Goal: Communication & Community: Answer question/provide support

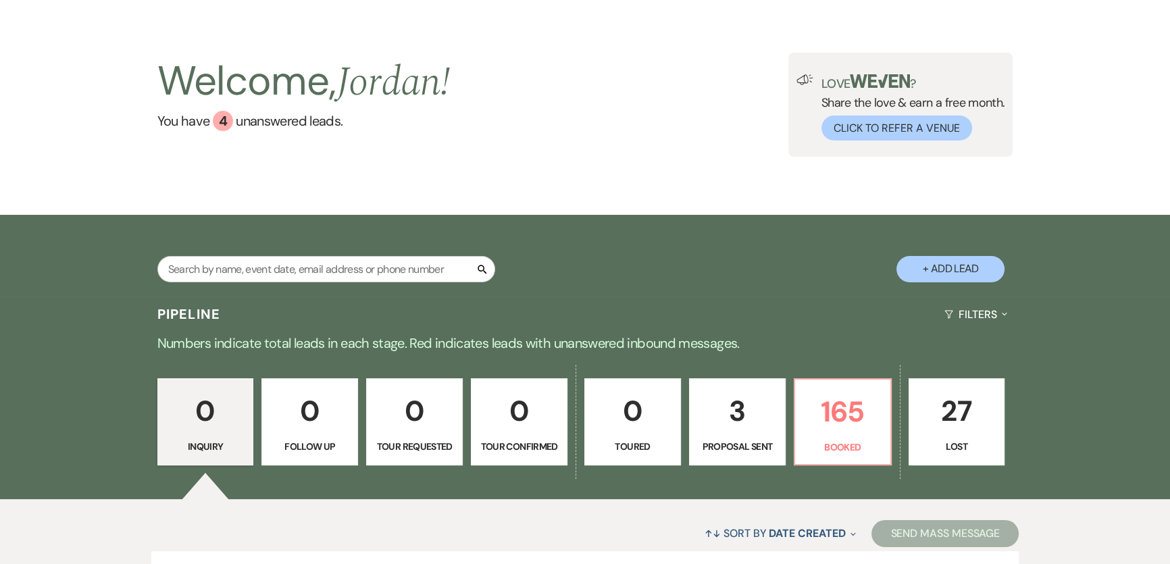
scroll to position [122, 0]
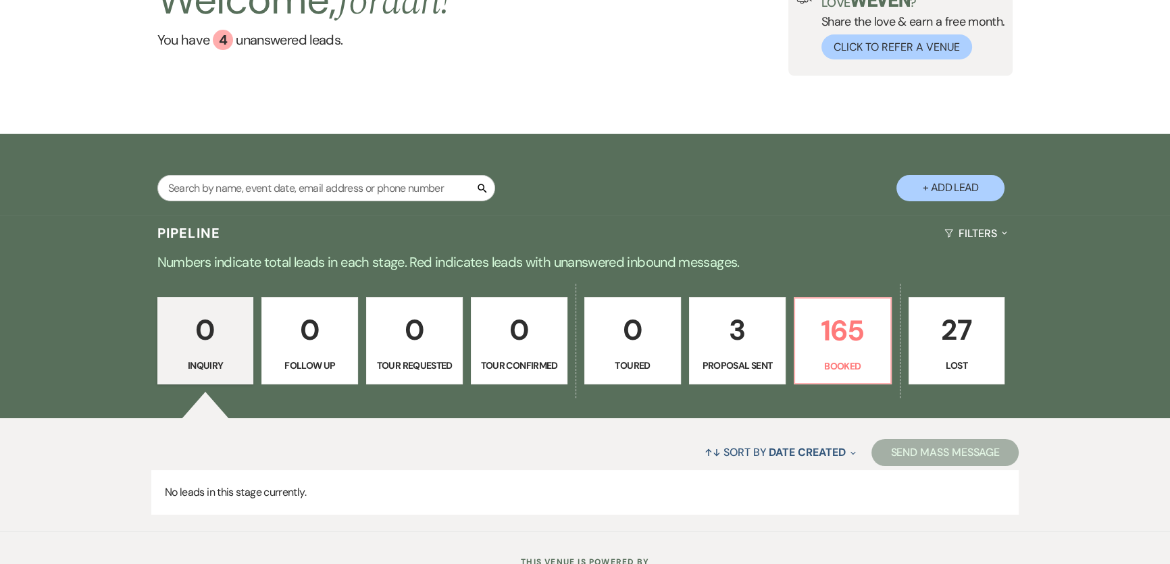
click at [631, 341] on p "0" at bounding box center [632, 329] width 79 height 45
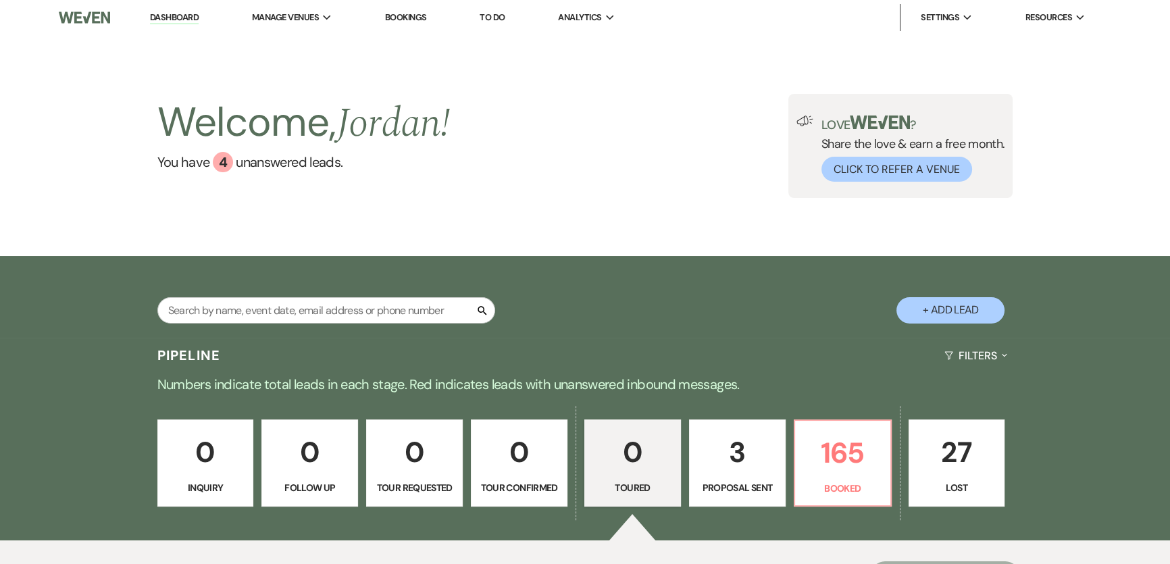
click at [966, 316] on button "+ Add Lead" at bounding box center [951, 310] width 108 height 26
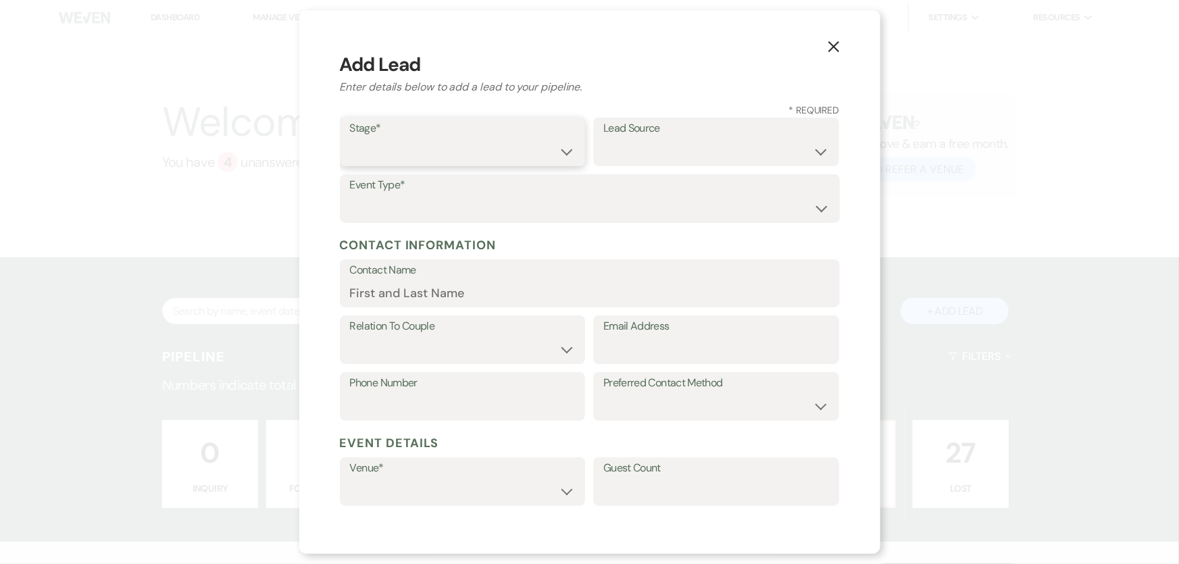
click at [364, 146] on select "Inquiry Follow Up Tour Requested Tour Confirmed Toured Proposal Sent Booked Lost" at bounding box center [463, 152] width 226 height 26
select select "5"
click at [350, 139] on select "Inquiry Follow Up Tour Requested Tour Confirmed Toured Proposal Sent Booked Lost" at bounding box center [463, 152] width 226 height 26
click at [695, 158] on select "Weven Venue Website Instagram Facebook Pinterest Google The Knot Wedding Wire H…" at bounding box center [716, 152] width 226 height 26
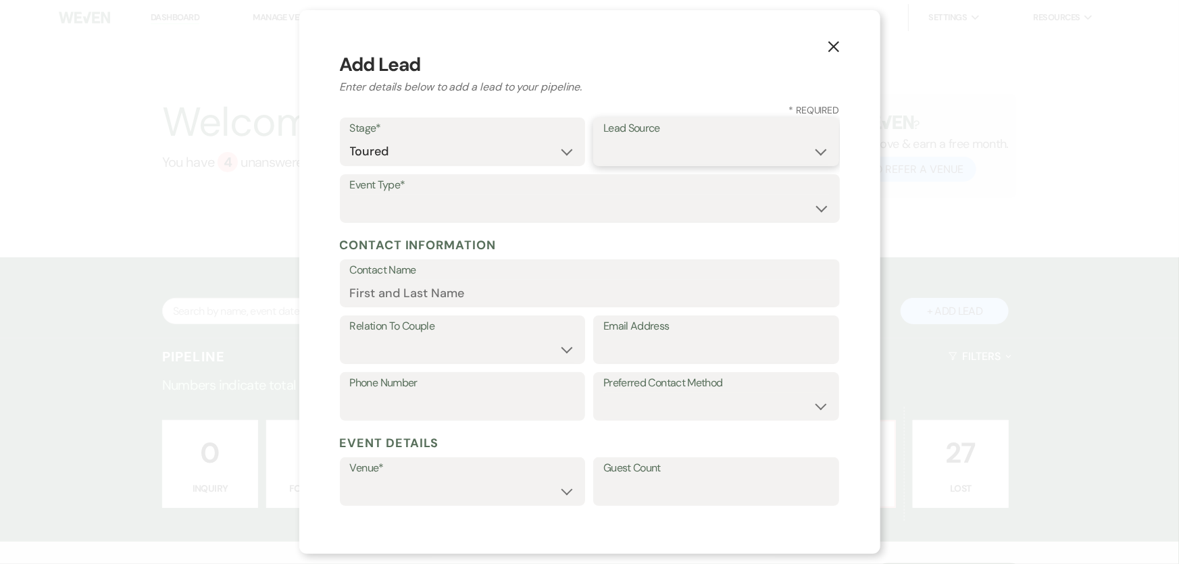
click at [689, 147] on select "Weven Venue Website Instagram Facebook Pinterest Google The Knot Wedding Wire H…" at bounding box center [716, 152] width 226 height 26
select select "5"
click at [603, 139] on select "Weven Venue Website Instagram Facebook Pinterest Google The Knot Wedding Wire H…" at bounding box center [716, 152] width 226 height 26
click at [587, 205] on select "Wedding Anniversary Party Baby Shower Bachelorette / Bachelor Party Birthday Pa…" at bounding box center [590, 208] width 480 height 26
select select "1"
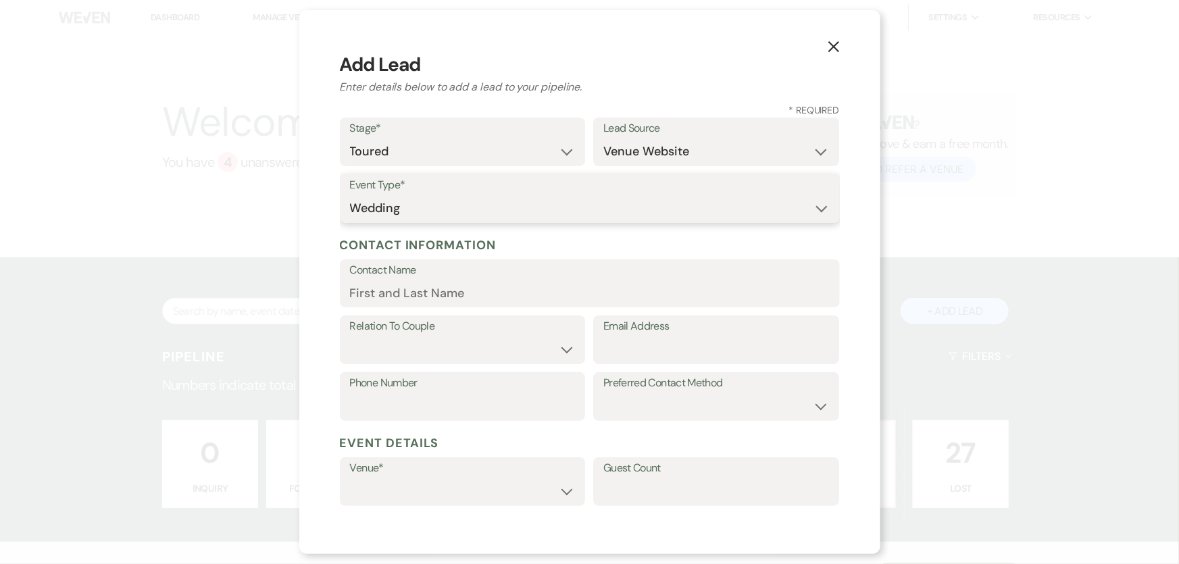
click at [350, 195] on select "Wedding Anniversary Party Baby Shower Bachelorette / Bachelor Party Birthday Pa…" at bounding box center [590, 208] width 480 height 26
click at [431, 295] on input "Contact Name" at bounding box center [590, 293] width 480 height 26
paste input "[PERSON_NAME]"
type input "[PERSON_NAME]"
click at [533, 340] on select "Couple Planner Parent of Couple Family Member Friend Other" at bounding box center [463, 350] width 226 height 26
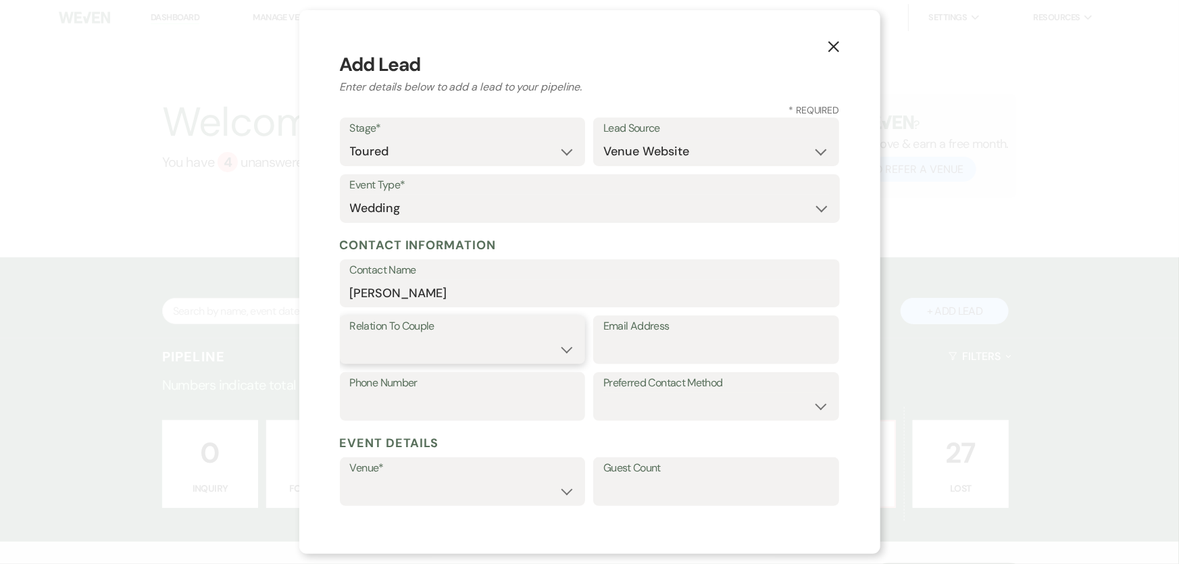
select select "1"
click at [350, 337] on select "Couple Planner Parent of Couple Family Member Friend Other" at bounding box center [463, 350] width 226 height 26
click at [724, 339] on input "Email Address" at bounding box center [716, 350] width 226 height 26
paste input "[EMAIL_ADDRESS][DOMAIN_NAME]"
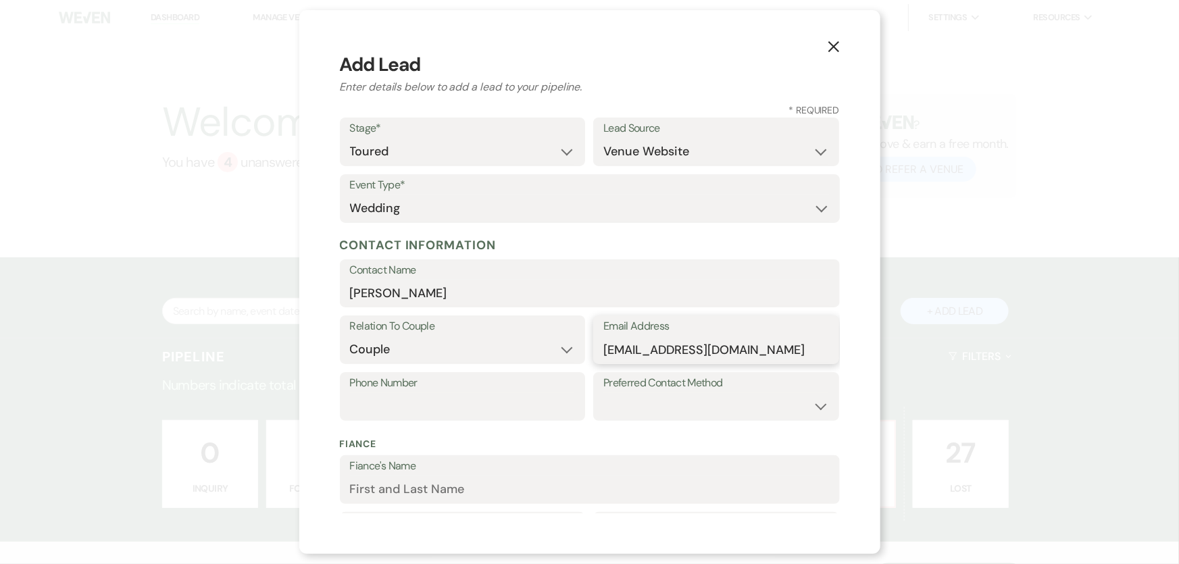
type input "[EMAIL_ADDRESS][DOMAIN_NAME]"
click at [461, 412] on input "Phone Number" at bounding box center [463, 406] width 226 height 26
paste input "[PHONE_NUMBER]"
type input "[PHONE_NUMBER]"
click at [723, 416] on select "Email Phone Text" at bounding box center [716, 406] width 226 height 26
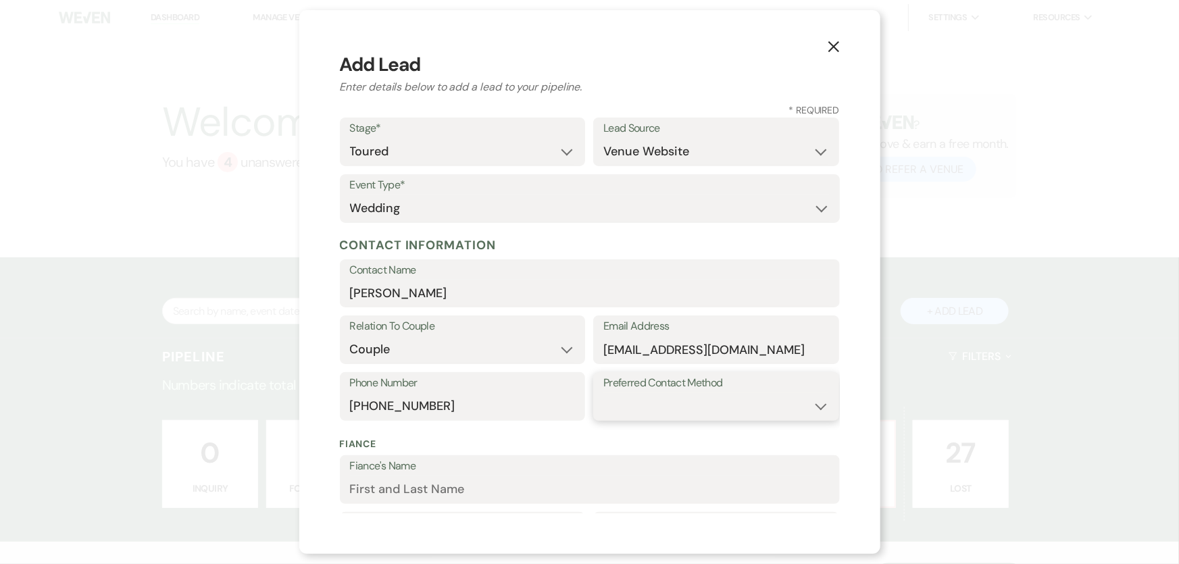
select select "email"
click at [603, 393] on select "Email Phone Text" at bounding box center [716, 406] width 226 height 26
click at [721, 241] on h5 "Contact Information" at bounding box center [590, 245] width 500 height 20
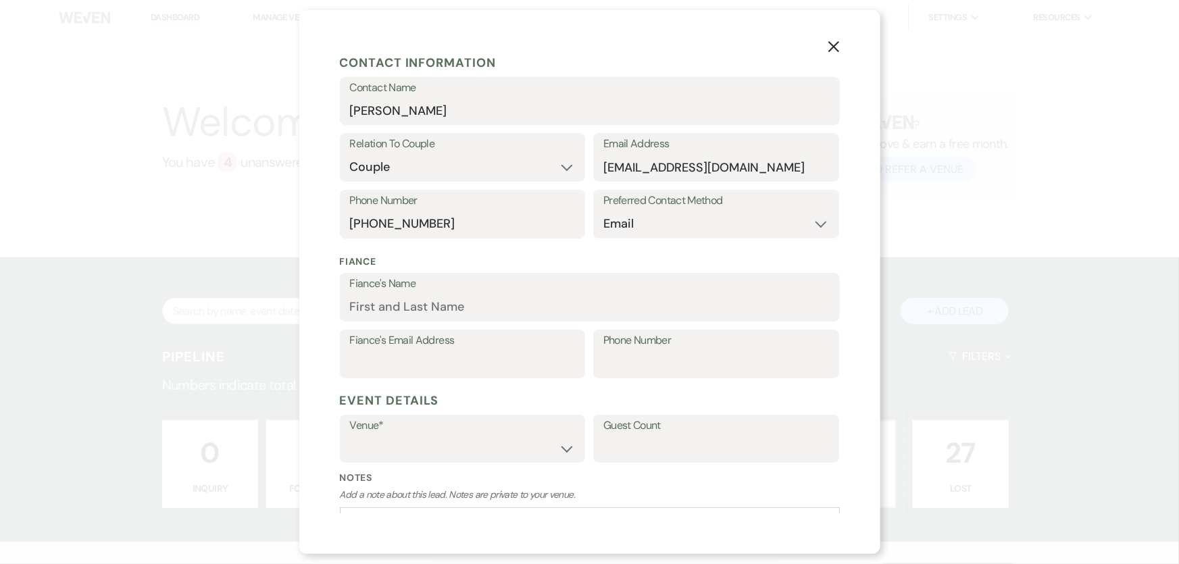
scroll to position [184, 0]
click at [482, 360] on input "Fiance's Email Address" at bounding box center [463, 362] width 226 height 26
paste input "[EMAIL_ADDRESS][DOMAIN_NAME]"
type input "[EMAIL_ADDRESS][DOMAIN_NAME]"
click at [458, 311] on input "Fiance's Name" at bounding box center [590, 306] width 480 height 26
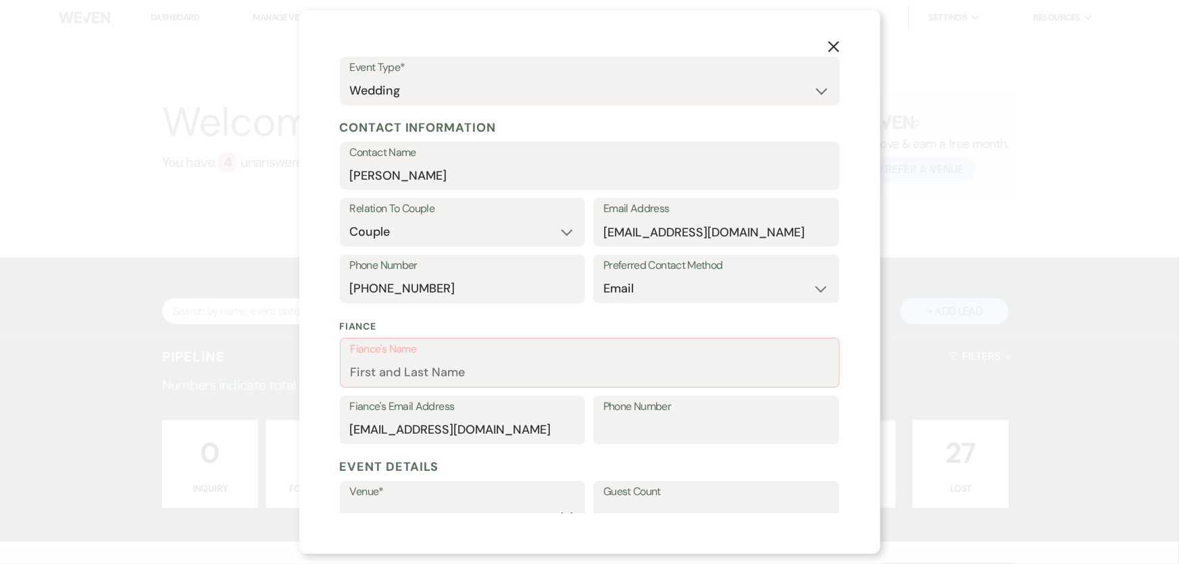
scroll to position [122, 0]
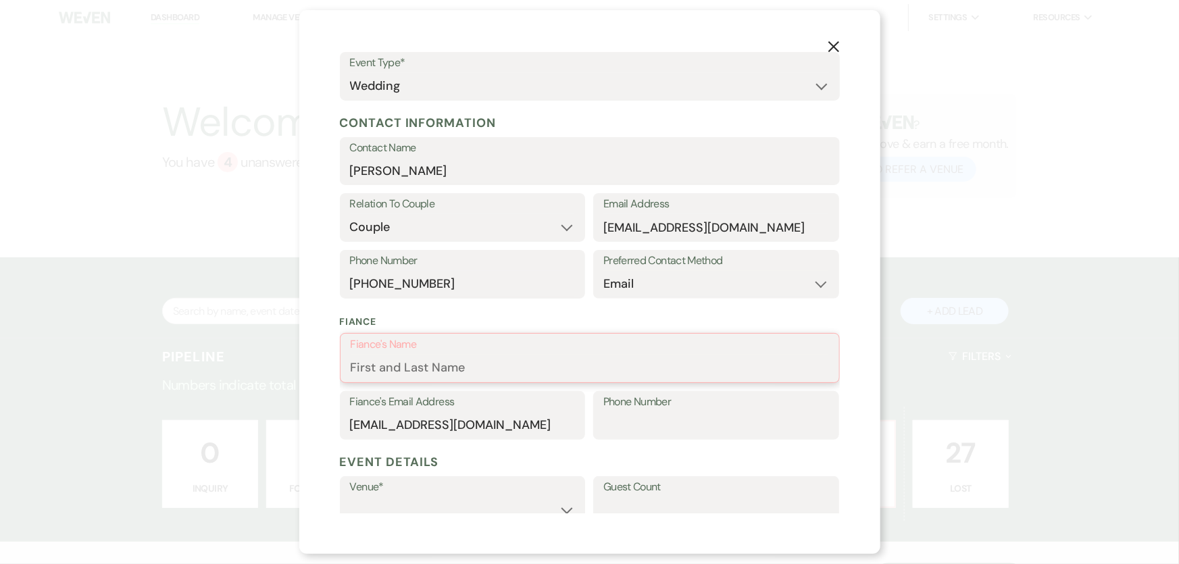
click at [424, 365] on input "Fiance's Name" at bounding box center [590, 368] width 478 height 26
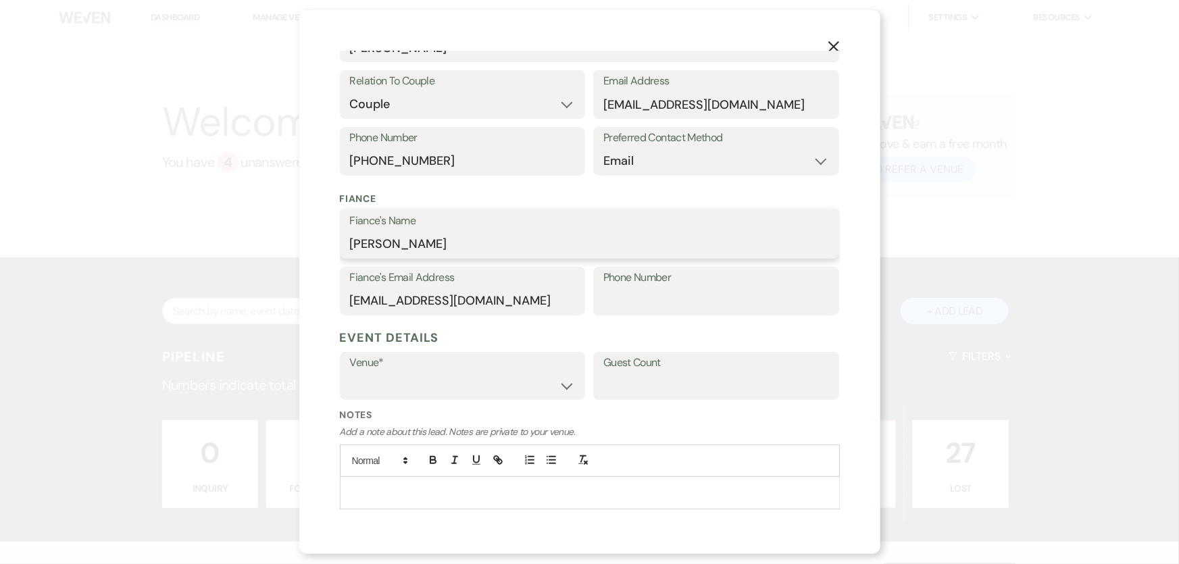
type input "[PERSON_NAME]"
click at [466, 387] on select "Paramount's [PERSON_NAME] Ballroom Paramount's [GEOGRAPHIC_DATA]" at bounding box center [463, 385] width 226 height 26
select select "634"
click at [350, 372] on select "Paramount's [PERSON_NAME] Ballroom Paramount's [GEOGRAPHIC_DATA]" at bounding box center [463, 385] width 226 height 26
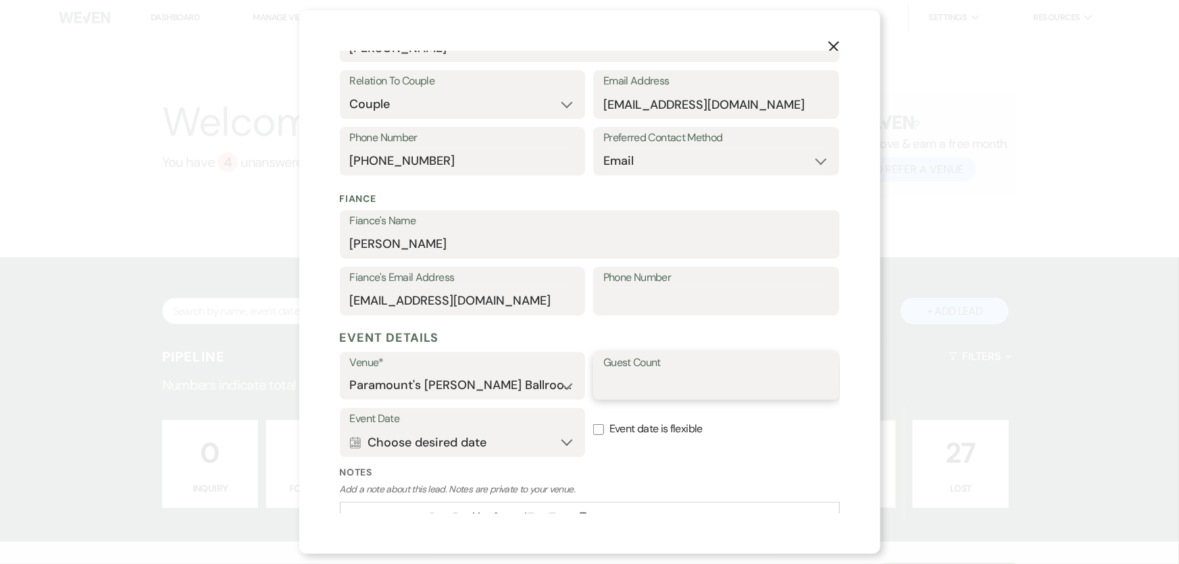
click at [665, 387] on input "Guest Count" at bounding box center [716, 385] width 226 height 26
click at [666, 387] on input "Guest Count" at bounding box center [716, 385] width 226 height 26
type input "100"
click at [731, 424] on label "Event date is flexible" at bounding box center [716, 429] width 246 height 43
click at [604, 424] on input "Event date is flexible" at bounding box center [598, 429] width 11 height 11
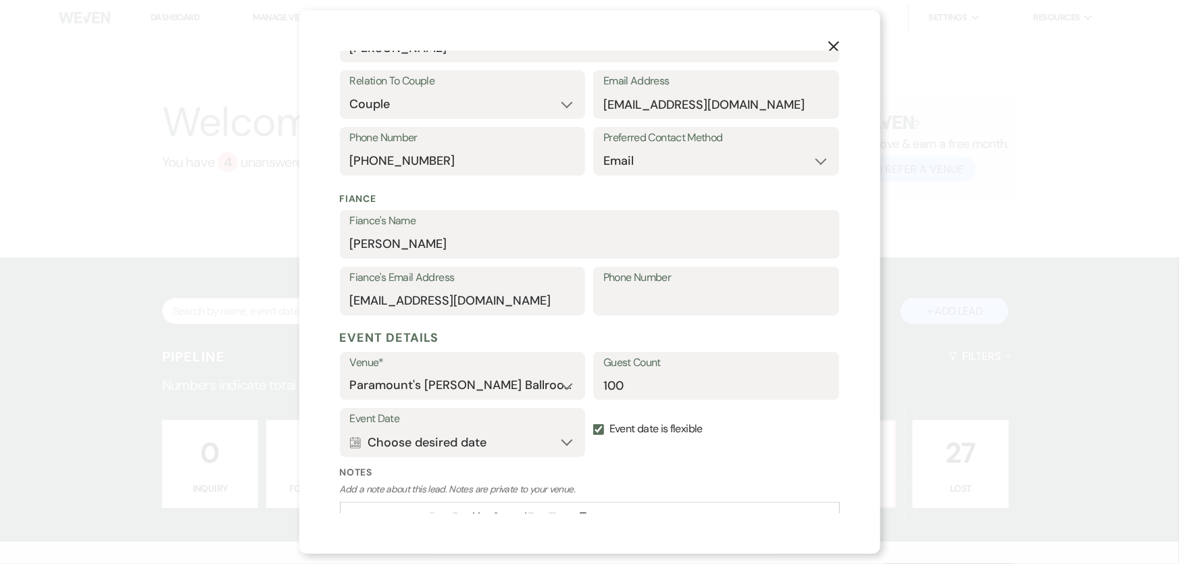
scroll to position [307, 0]
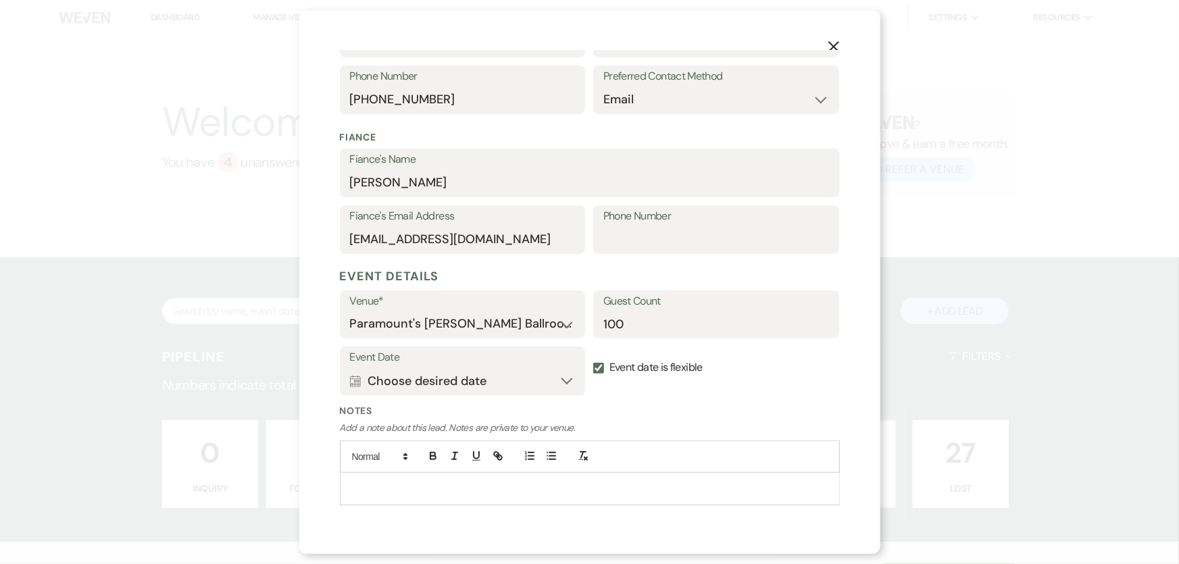
click at [622, 370] on label "Event date is flexible" at bounding box center [716, 368] width 246 height 43
click at [604, 370] on input "Event date is flexible" at bounding box center [598, 368] width 11 height 11
checkbox input "false"
click at [512, 374] on button "Calendar Choose desired date Expand" at bounding box center [463, 381] width 226 height 27
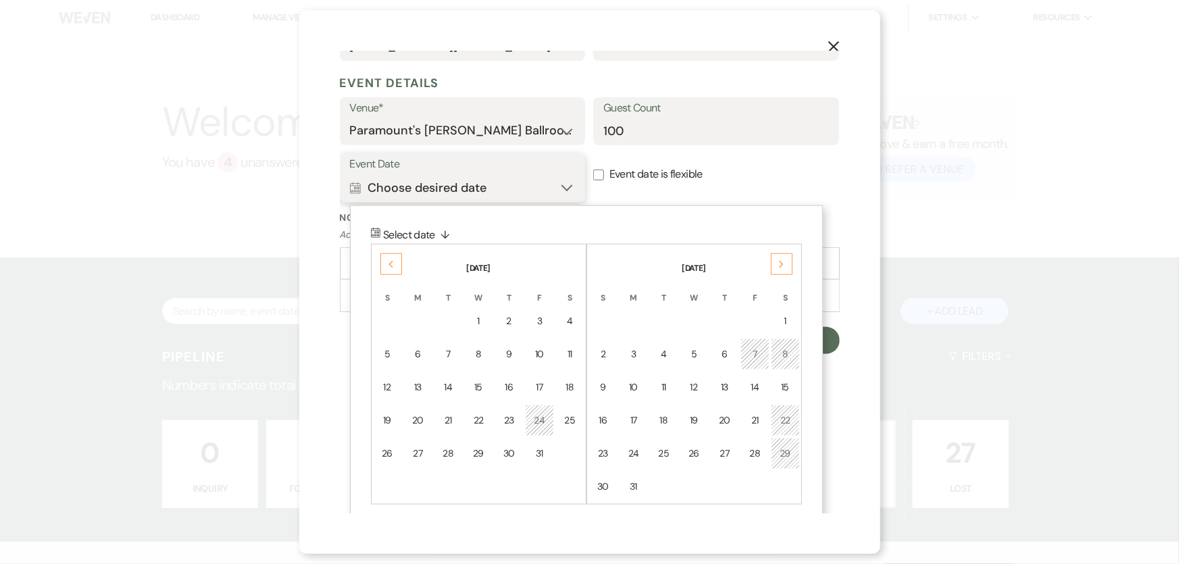
scroll to position [508, 0]
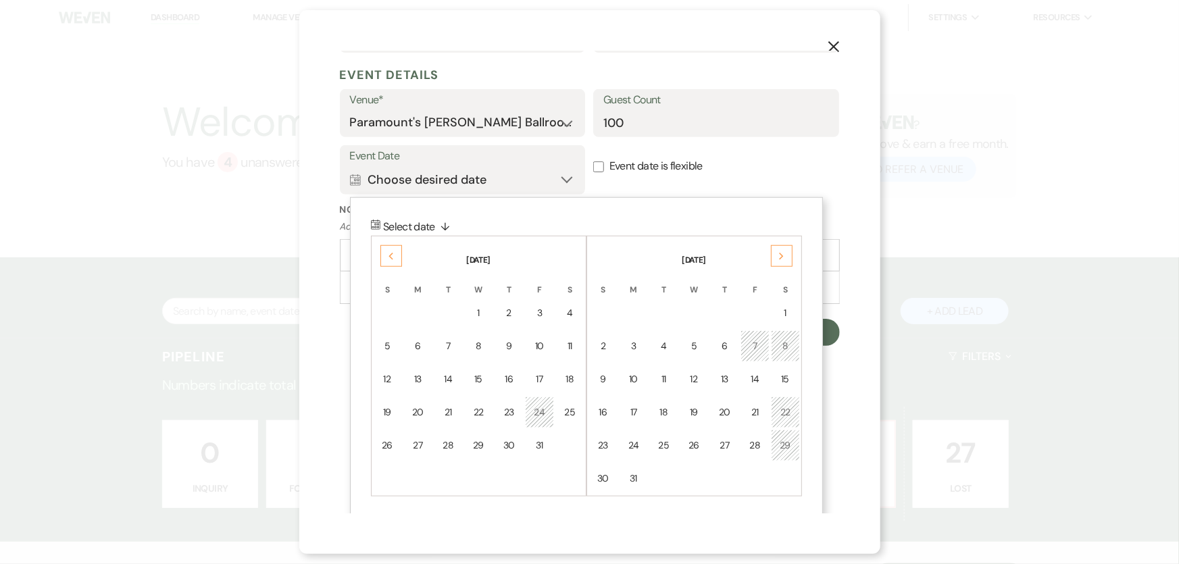
click at [788, 258] on div "Next" at bounding box center [782, 256] width 22 height 22
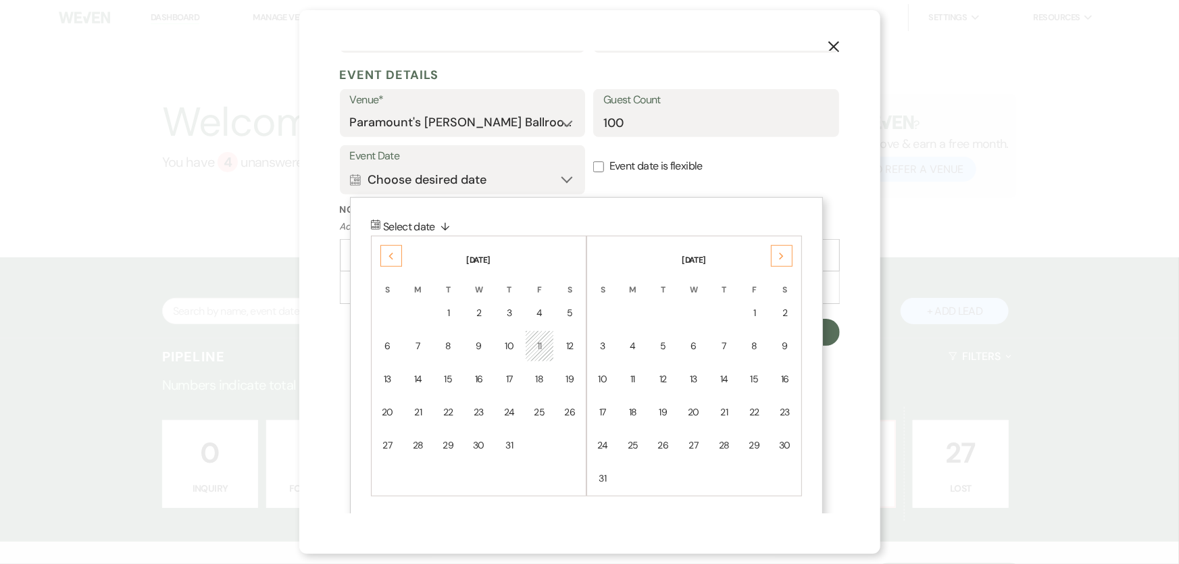
click at [788, 258] on div "Next" at bounding box center [782, 256] width 22 height 22
click at [399, 255] on div "Previous" at bounding box center [391, 256] width 22 height 22
click at [399, 254] on div "Previous" at bounding box center [391, 256] width 22 height 22
click at [399, 253] on div "Previous" at bounding box center [391, 256] width 22 height 22
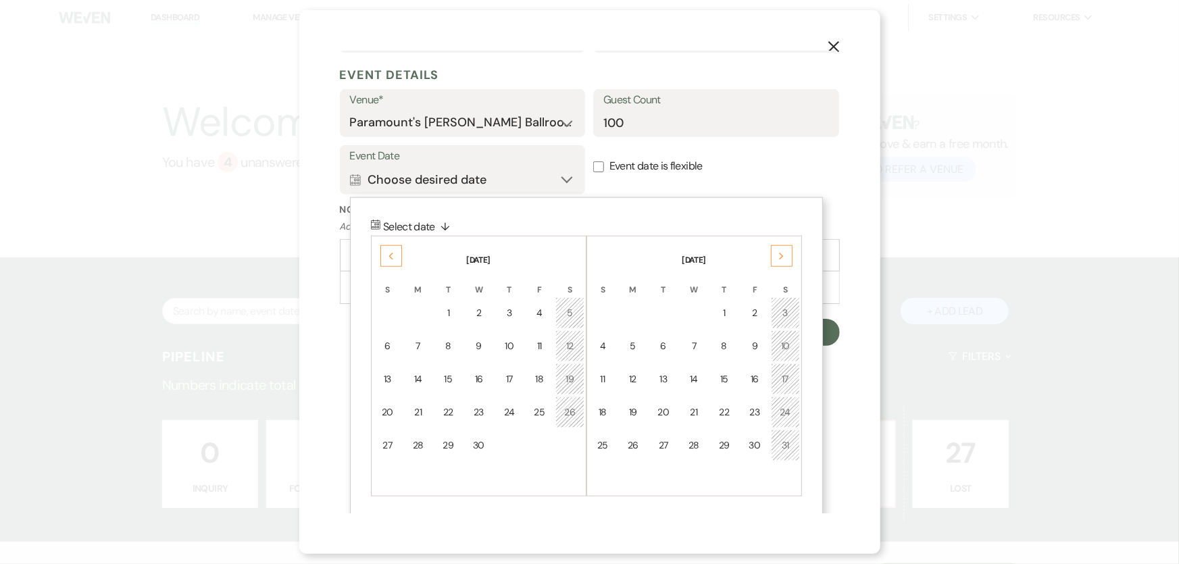
click at [399, 253] on div "Previous" at bounding box center [391, 256] width 22 height 22
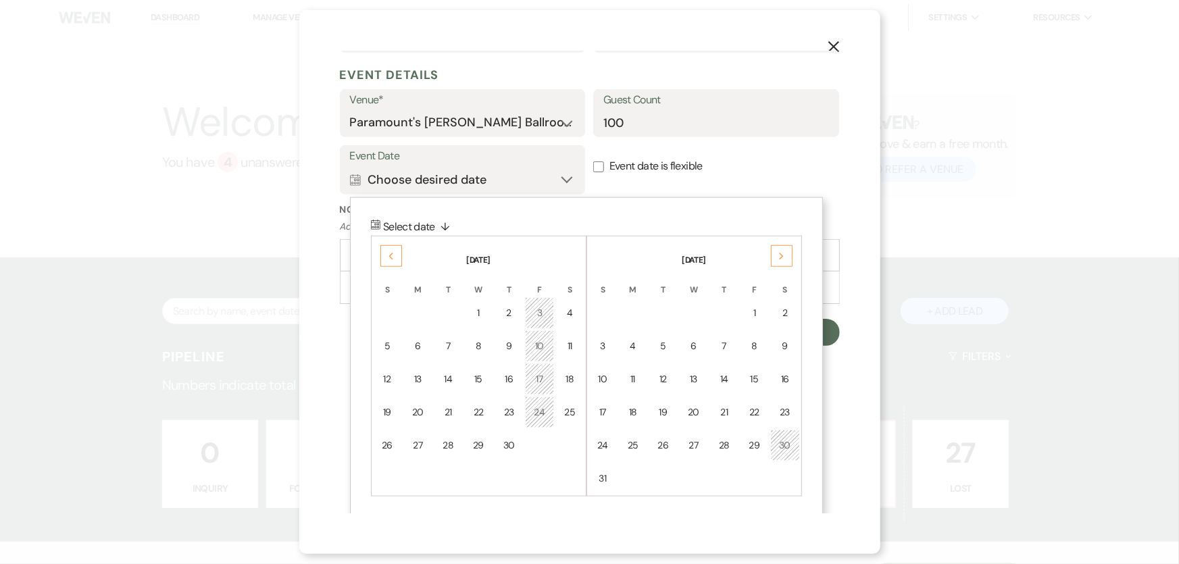
click at [399, 253] on div "Previous" at bounding box center [391, 256] width 22 height 22
click at [391, 448] on div "29" at bounding box center [387, 446] width 11 height 14
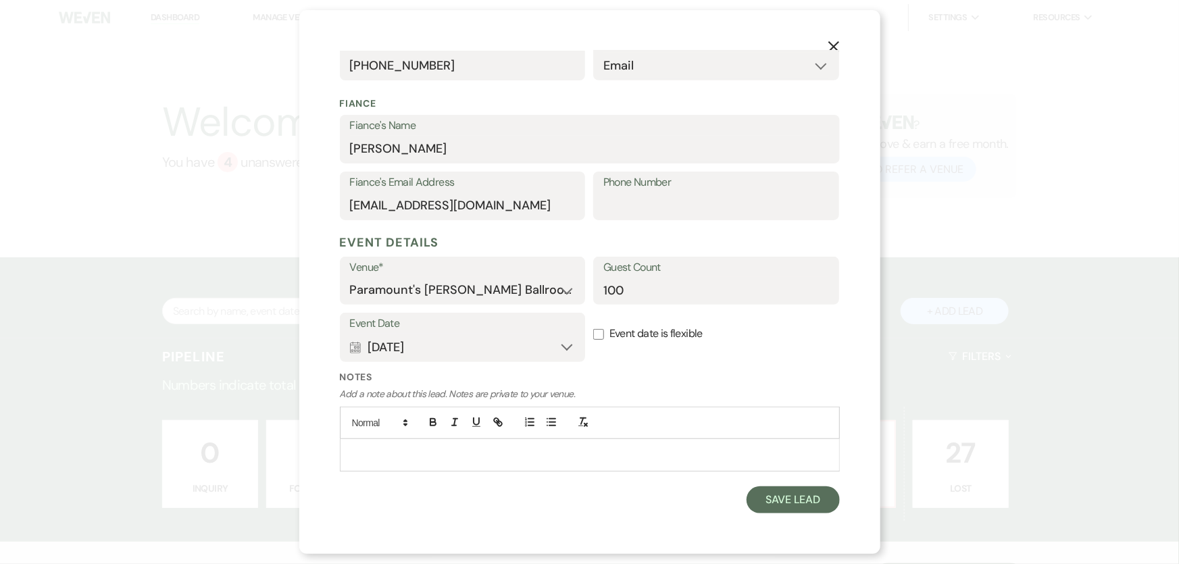
scroll to position [339, 0]
click at [683, 366] on div "Event Date Calendar [DATE] Expand Done Calendar Select date ↓ [DATE] Previous […" at bounding box center [590, 343] width 500 height 57
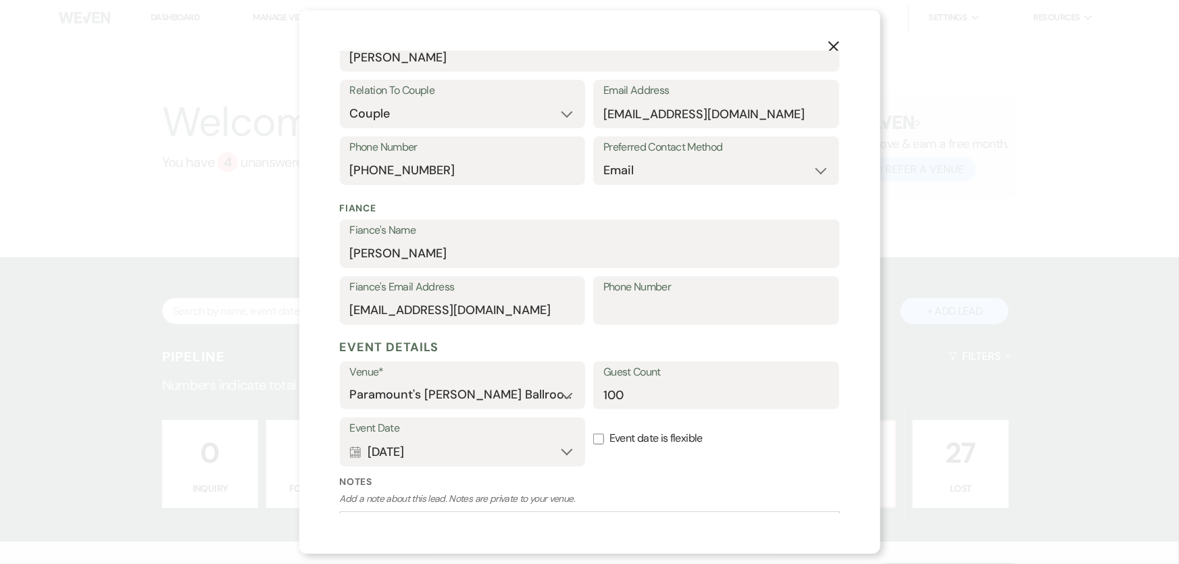
scroll to position [245, 0]
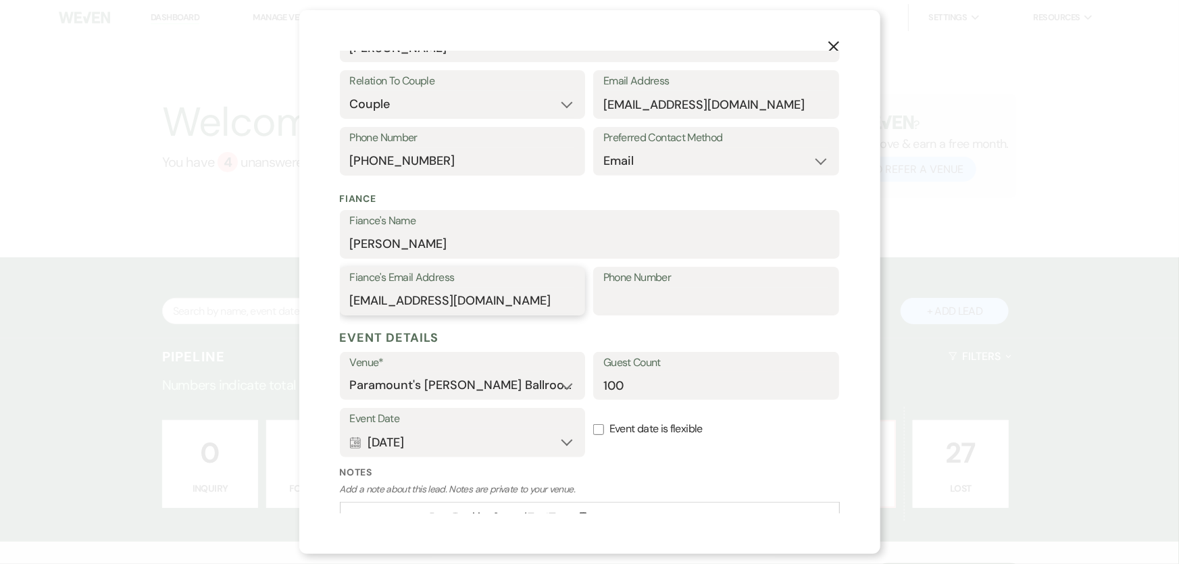
drag, startPoint x: 518, startPoint y: 300, endPoint x: 345, endPoint y: 293, distance: 172.5
click at [345, 293] on div "Fiance's Email Address [EMAIL_ADDRESS][DOMAIN_NAME]" at bounding box center [463, 291] width 246 height 49
click at [668, 189] on div "Fiance Fiance's Name [PERSON_NAME]'s Email Address [EMAIL_ADDRESS][DOMAIN_NAME]…" at bounding box center [590, 254] width 500 height 140
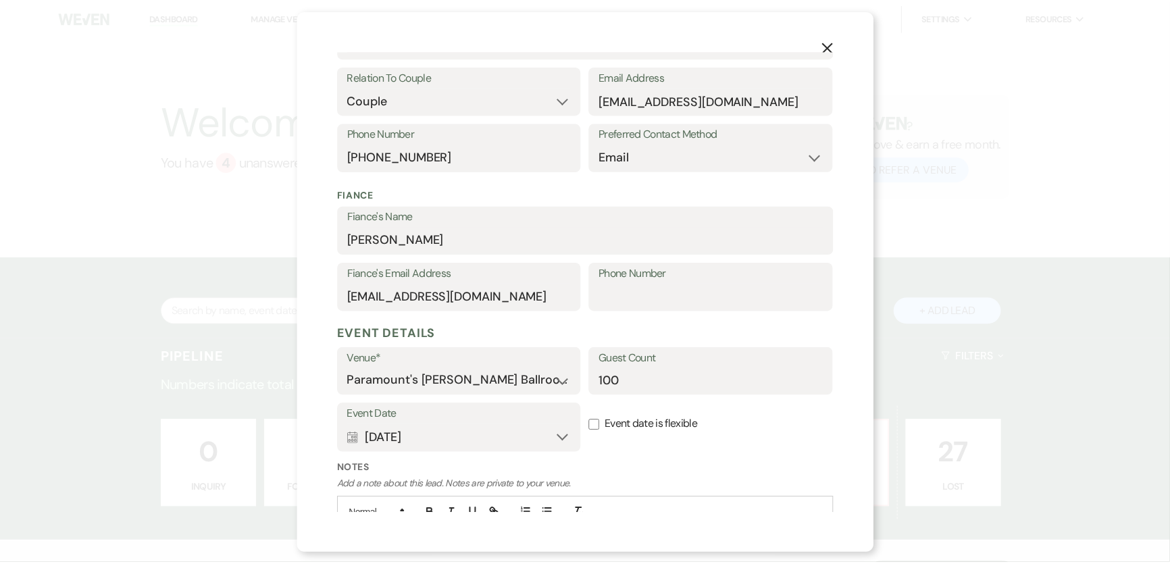
scroll to position [339, 0]
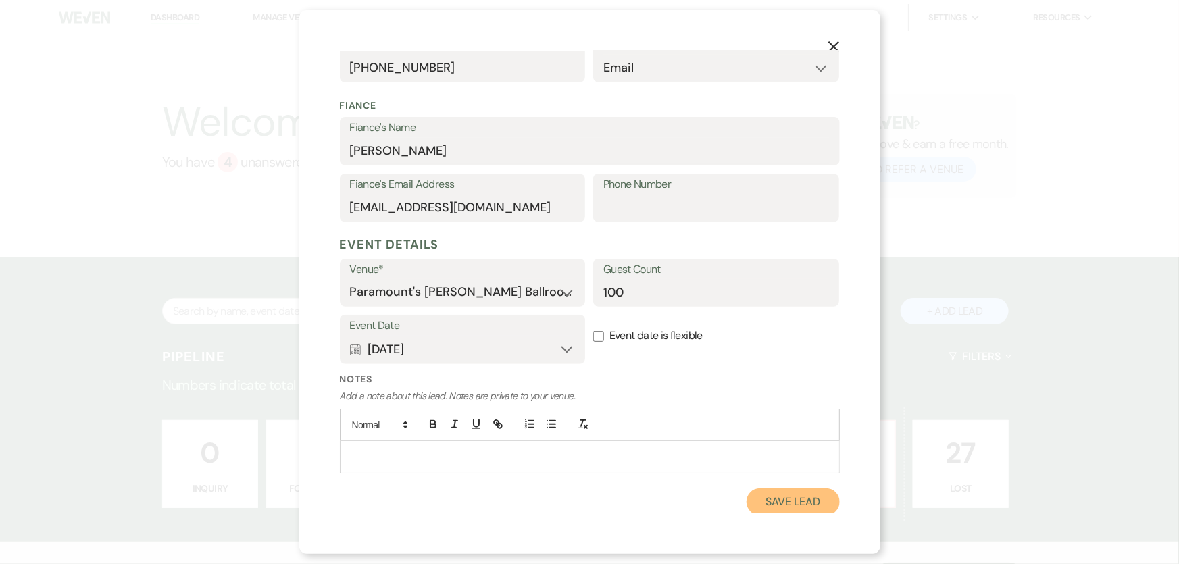
click at [769, 497] on button "Save Lead" at bounding box center [793, 502] width 93 height 27
select select "5"
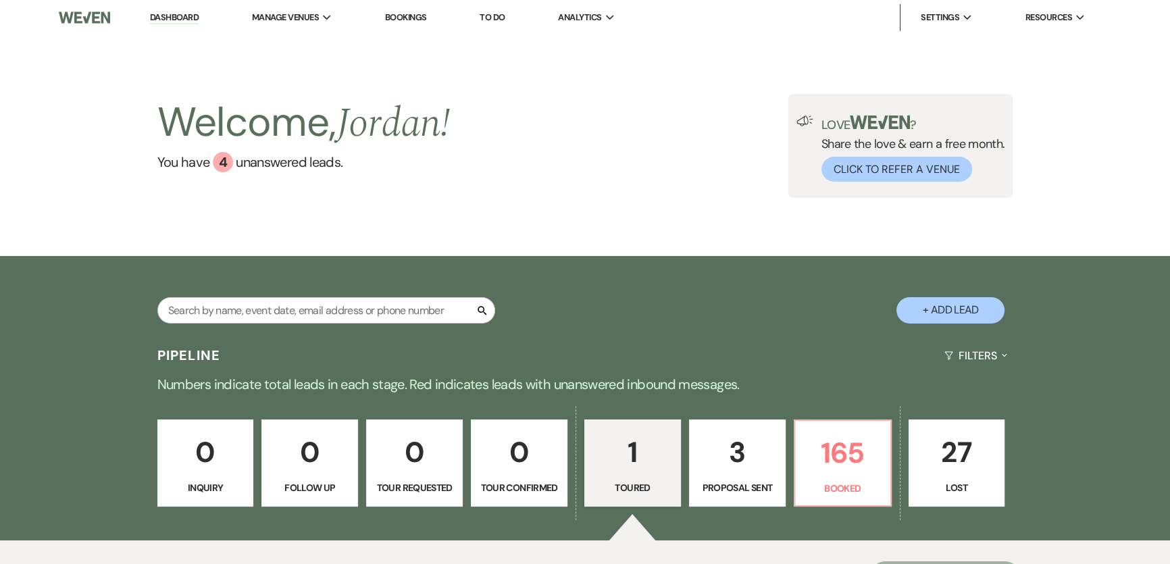
click at [628, 498] on link "1 Toured" at bounding box center [633, 464] width 97 height 88
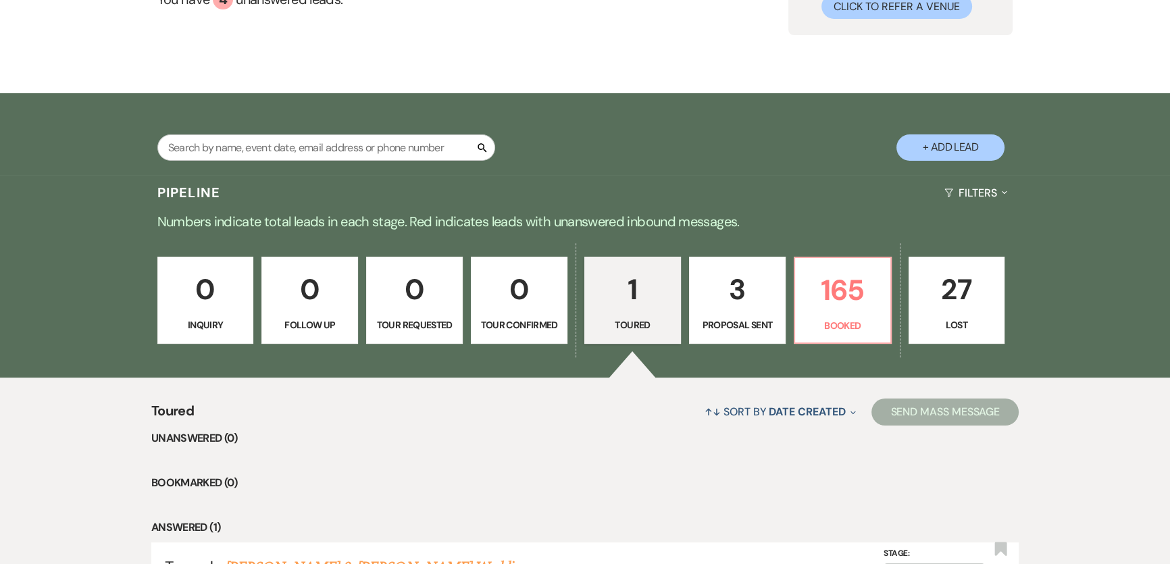
scroll to position [318, 0]
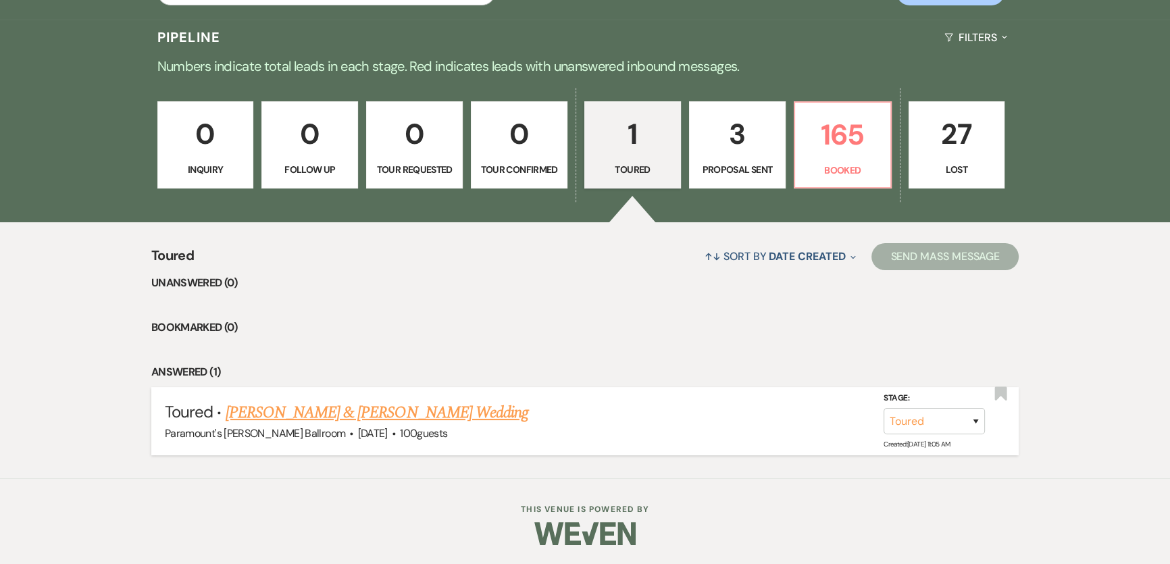
click at [318, 408] on link "[PERSON_NAME] & [PERSON_NAME] Wedding" at bounding box center [377, 413] width 303 height 24
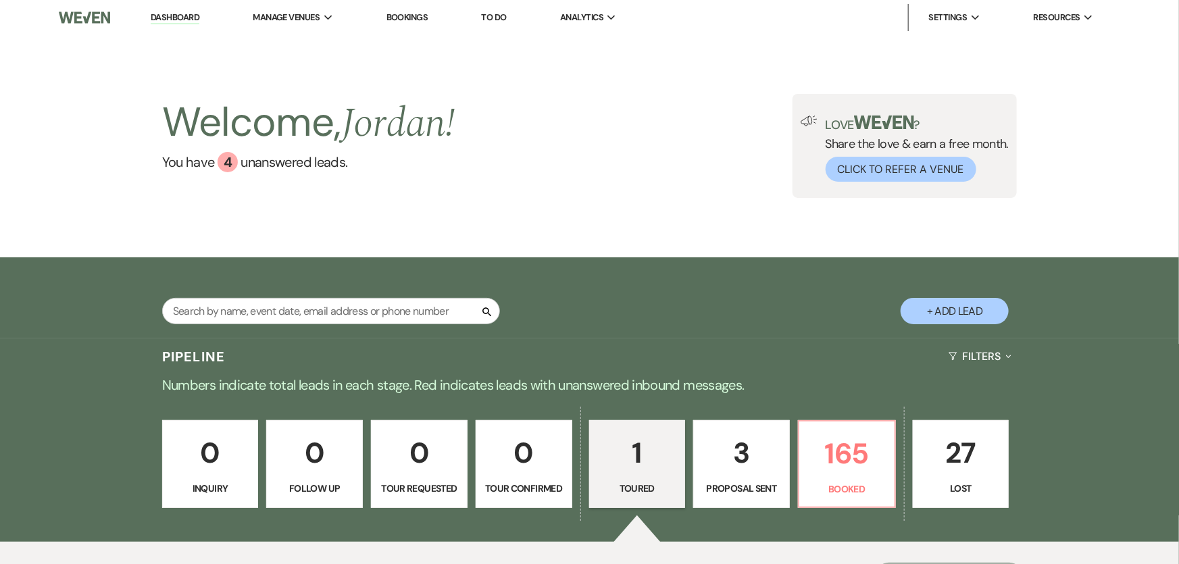
select select "5"
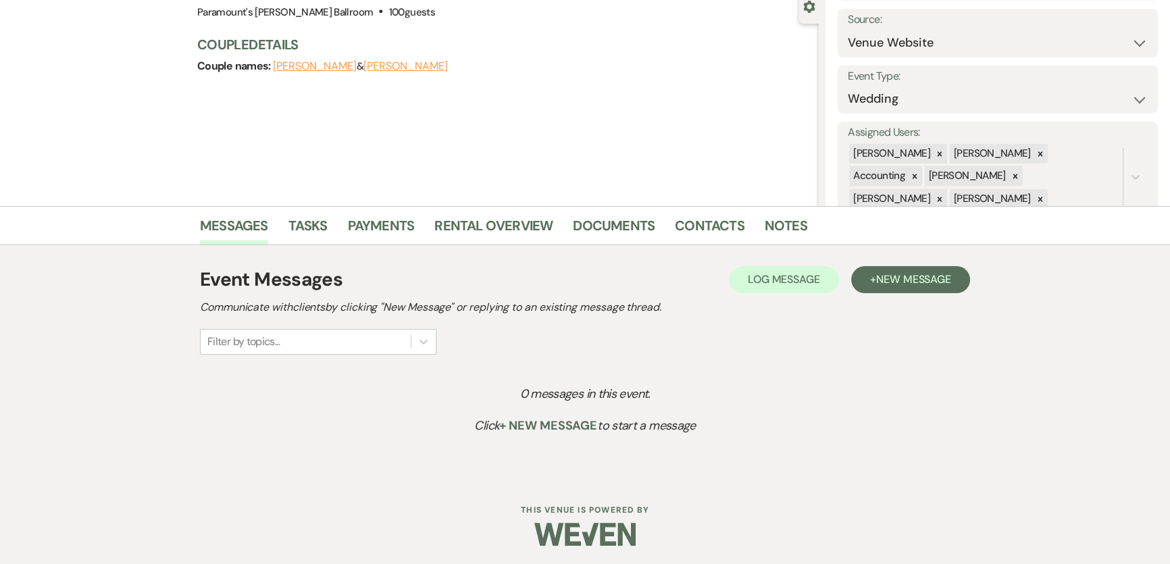
scroll to position [134, 0]
click at [889, 287] on button "+ New Message" at bounding box center [910, 279] width 119 height 27
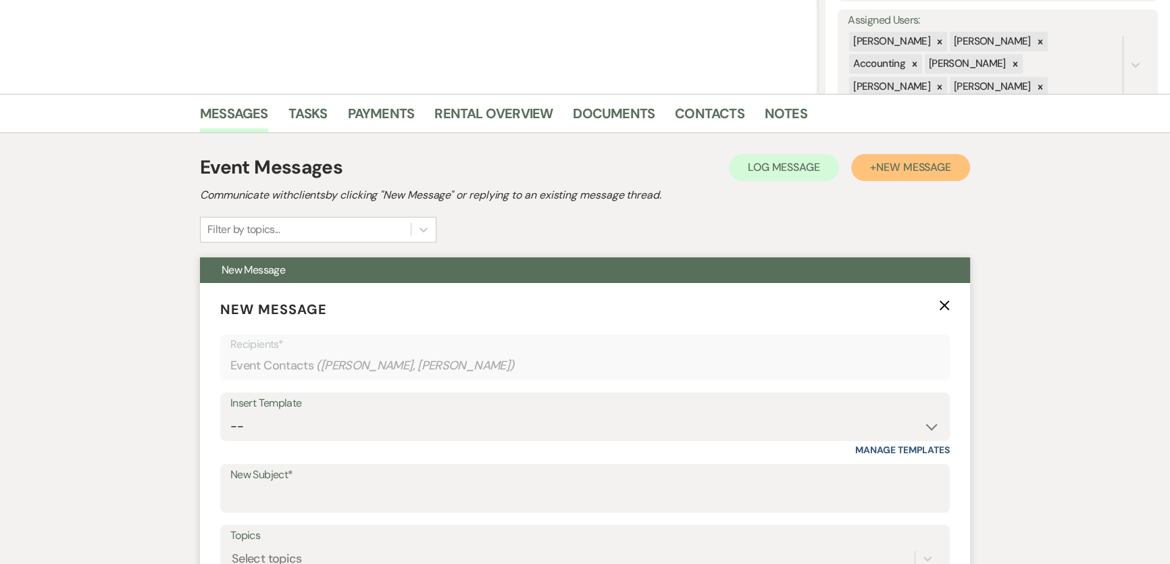
scroll to position [379, 0]
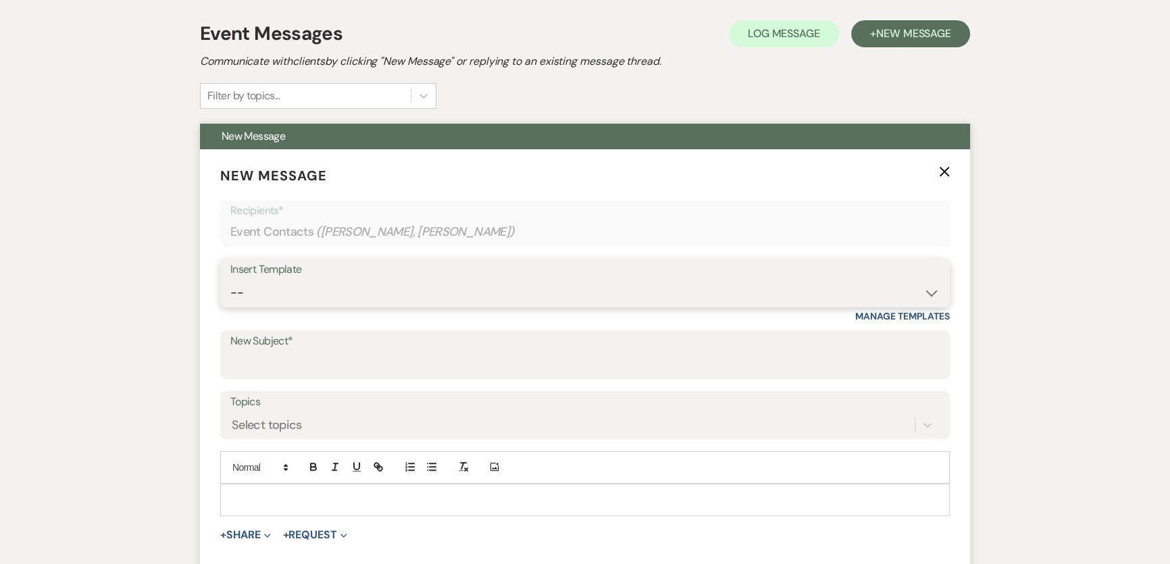
click at [319, 299] on select "-- Weven Planning Portal Introduction (Booked Events) 6 Month Consultation 9 Mo…" at bounding box center [585, 293] width 710 height 26
select select "1186"
click at [230, 280] on select "-- Weven Planning Portal Introduction (Booked Events) 6 Month Consultation 9 Mo…" at bounding box center [585, 293] width 710 height 26
type input "Congrats on Booking Your Wedding With Us at the [PERSON_NAME][GEOGRAPHIC_DATA]!"
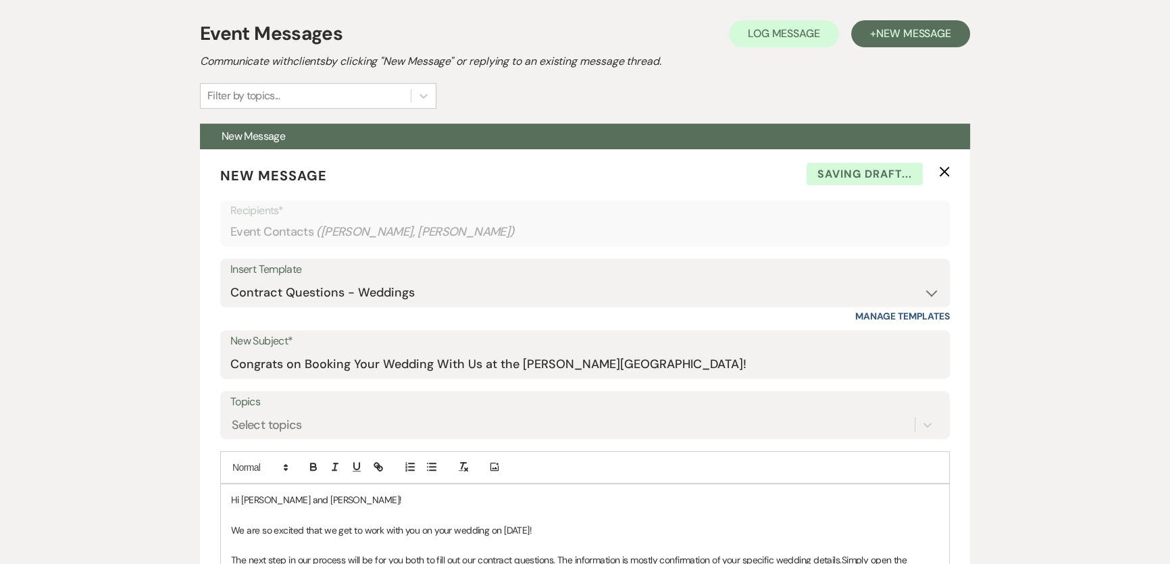
click at [123, 344] on div "Messages Tasks Payments Rental Overview Documents Contacts Notes Event Messages…" at bounding box center [585, 487] width 1170 height 1054
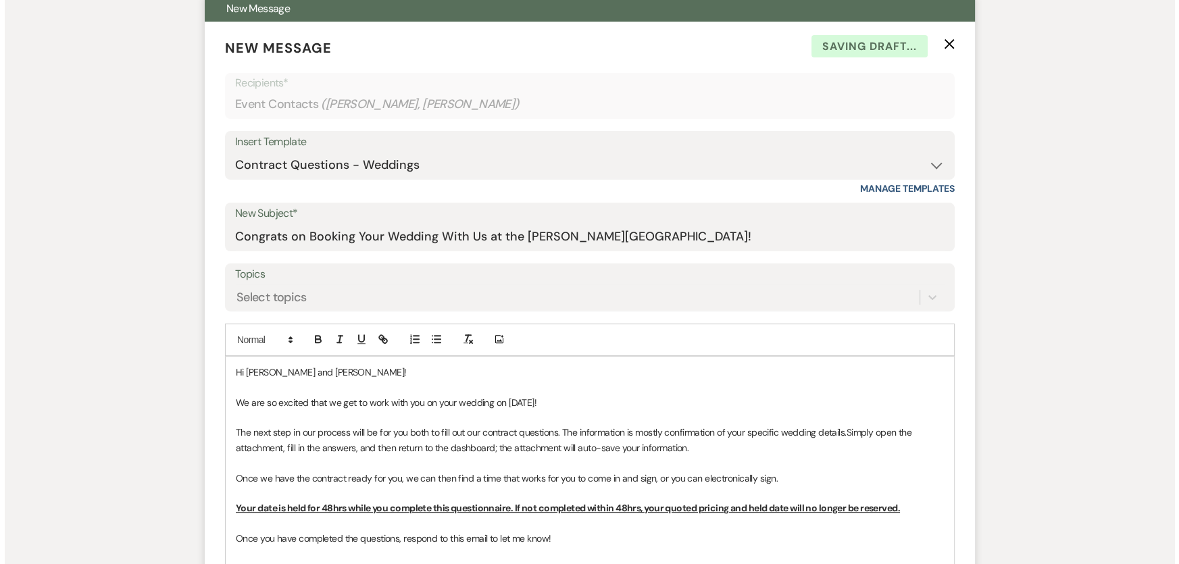
scroll to position [687, 0]
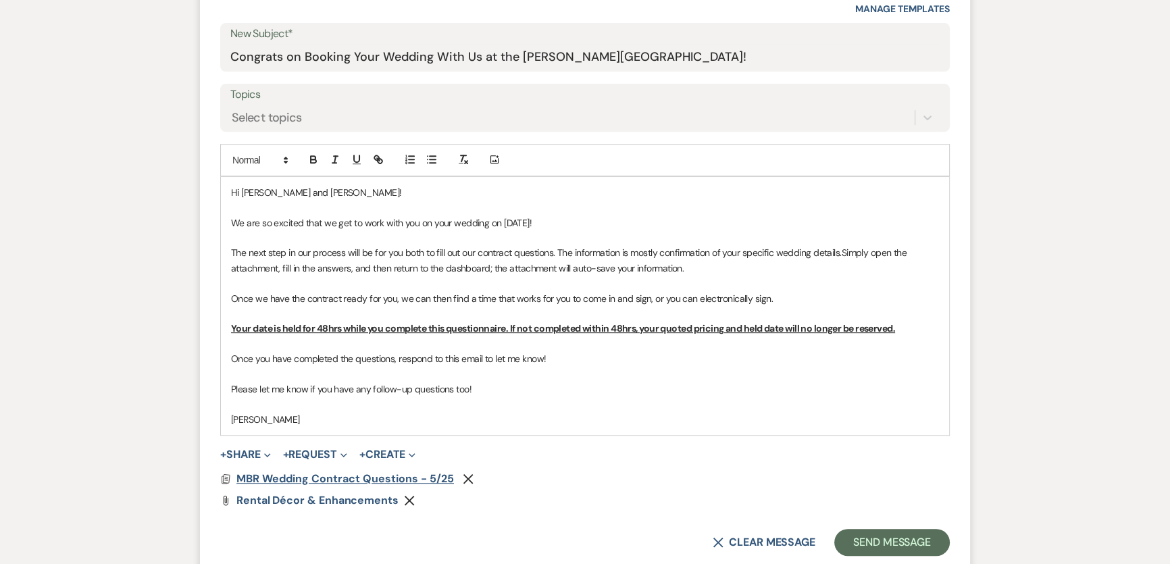
click at [332, 475] on span "MBR Wedding Contract Questions - 5/25" at bounding box center [346, 479] width 218 height 14
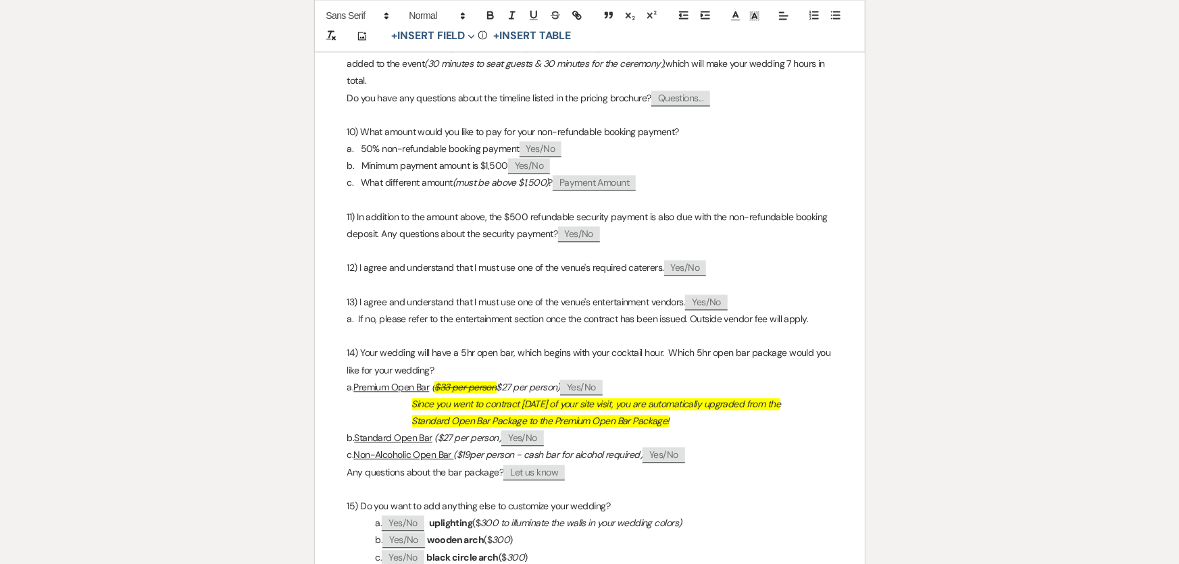
scroll to position [1535, 0]
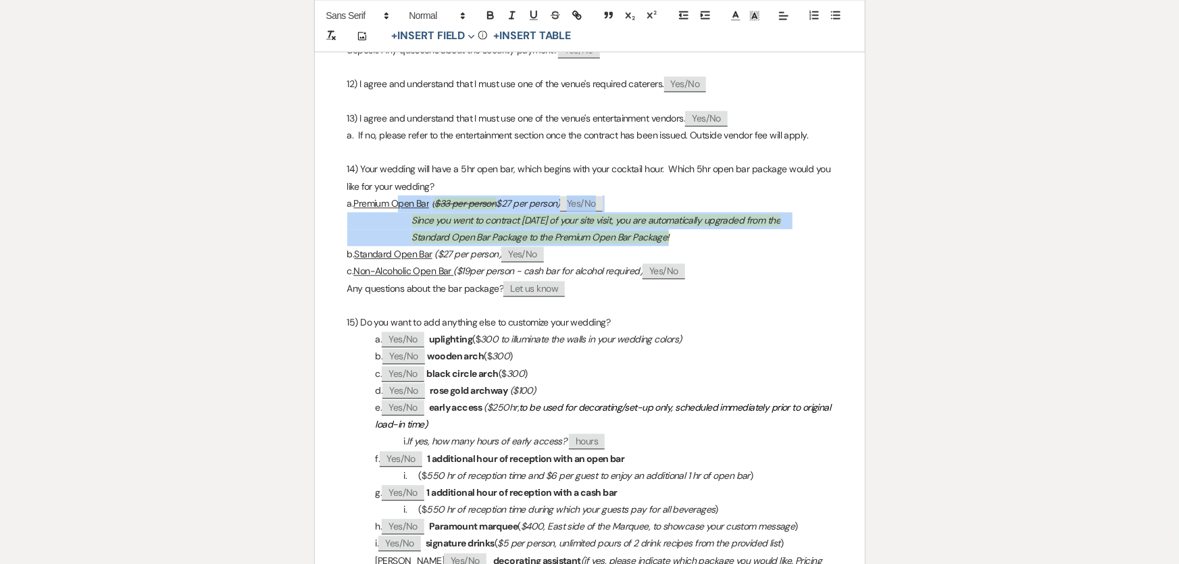
drag, startPoint x: 668, startPoint y: 253, endPoint x: 439, endPoint y: 215, distance: 232.2
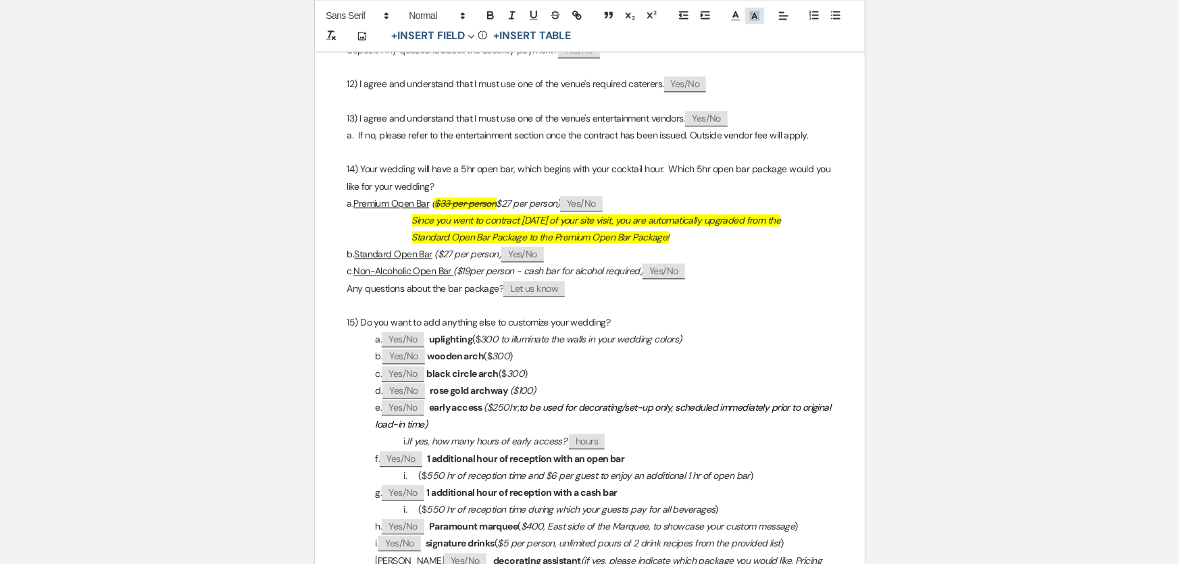
click at [751, 20] on icon at bounding box center [755, 16] width 12 height 12
click at [758, 45] on span at bounding box center [756, 46] width 11 height 11
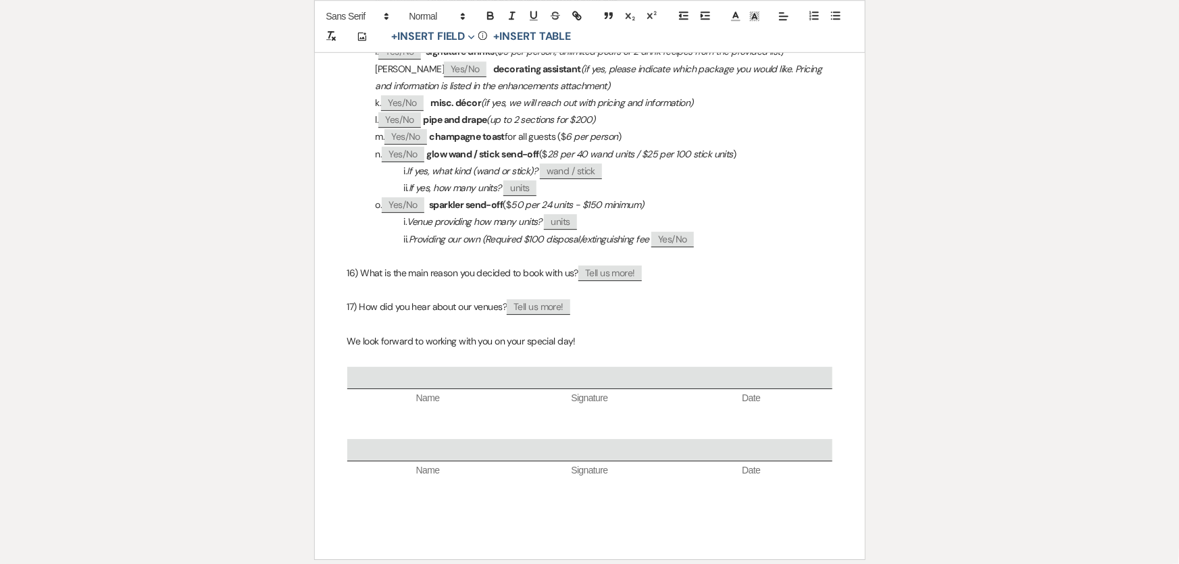
scroll to position [1597, 0]
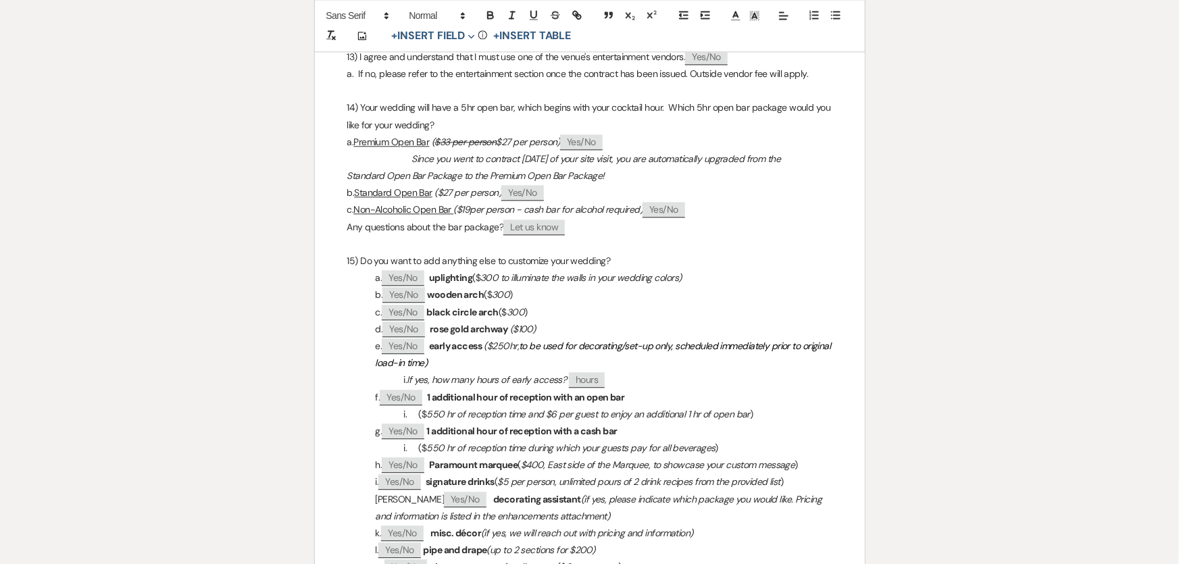
click at [585, 338] on p "d. ﻿ Yes/No ﻿ rose gold archway ($100)" at bounding box center [589, 329] width 485 height 17
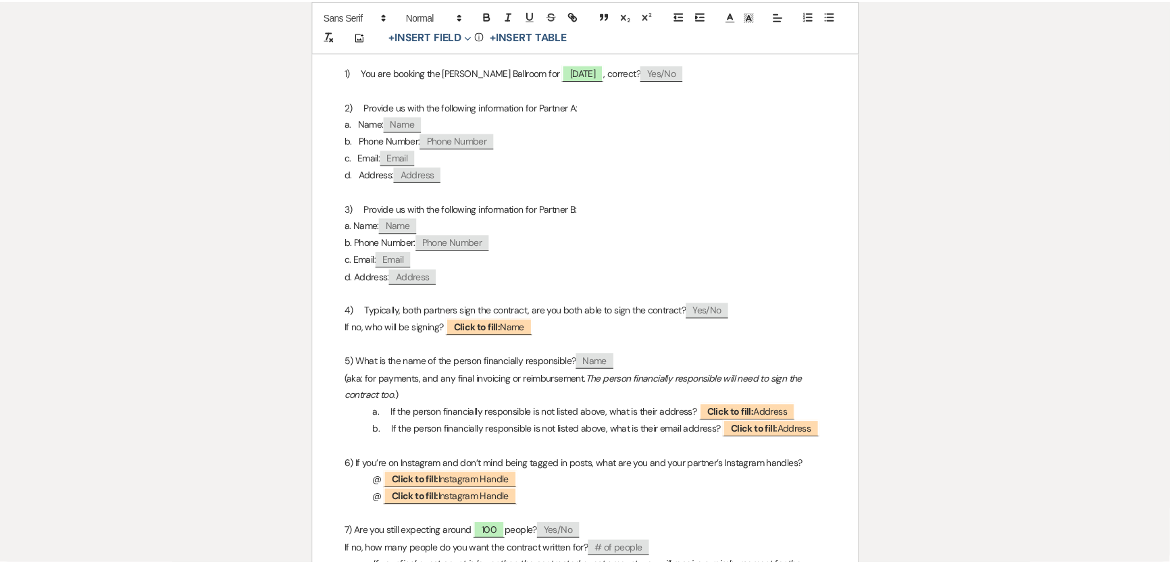
scroll to position [0, 0]
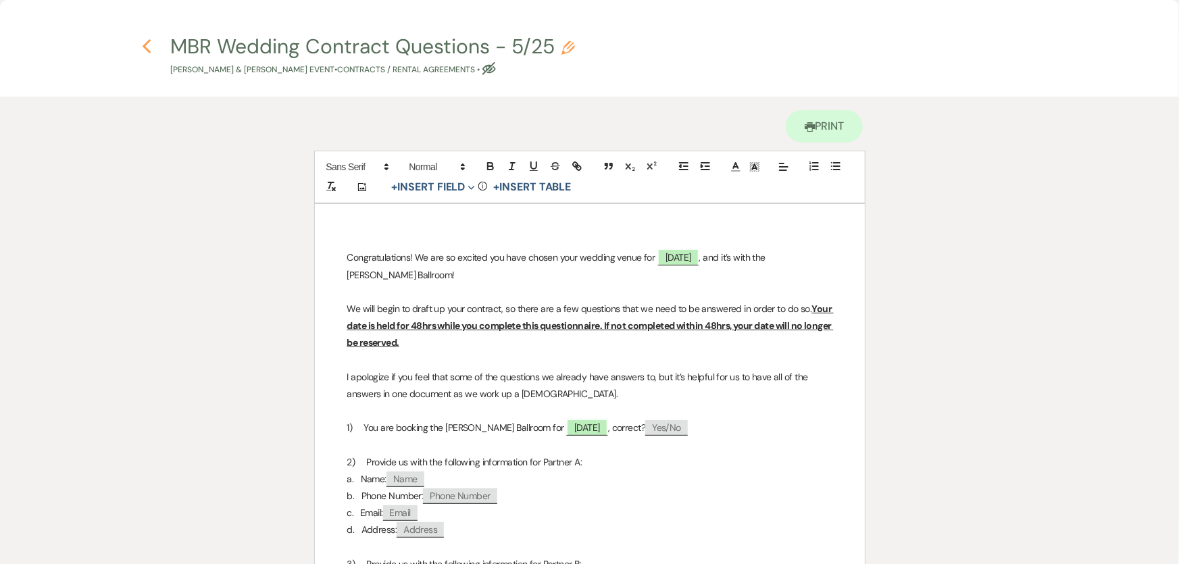
click at [147, 47] on icon "Previous" at bounding box center [147, 47] width 10 height 16
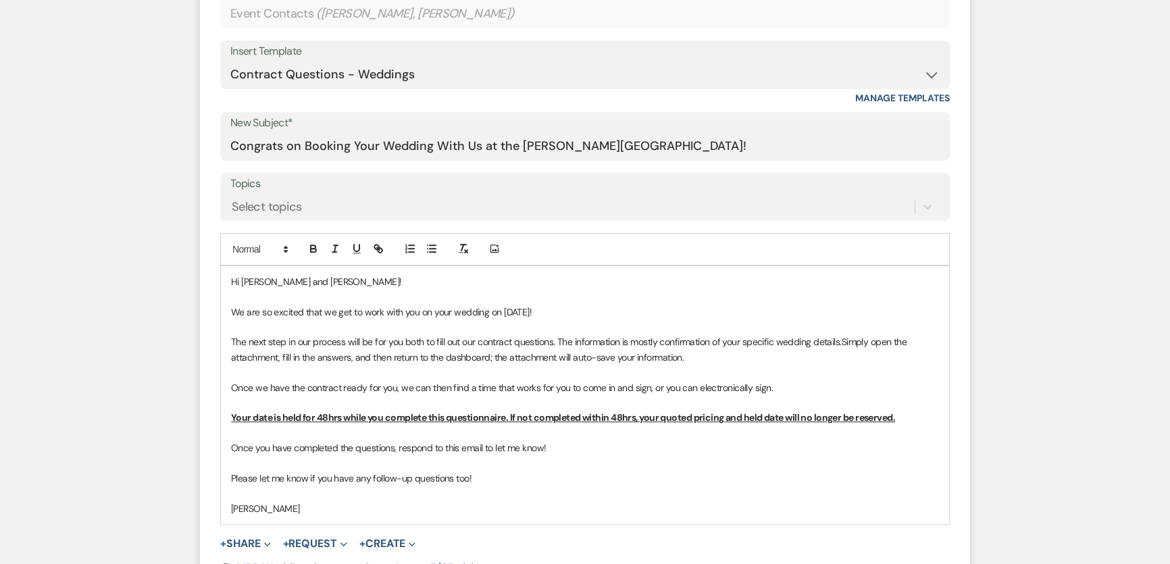
scroll to position [860, 0]
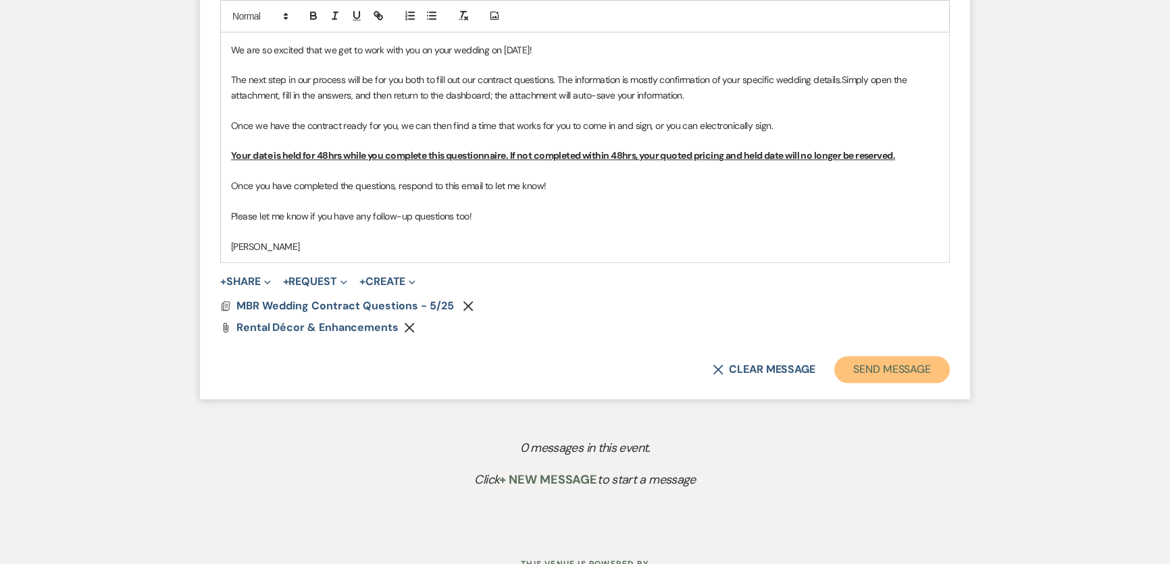
click at [900, 372] on button "Send Message" at bounding box center [893, 369] width 116 height 27
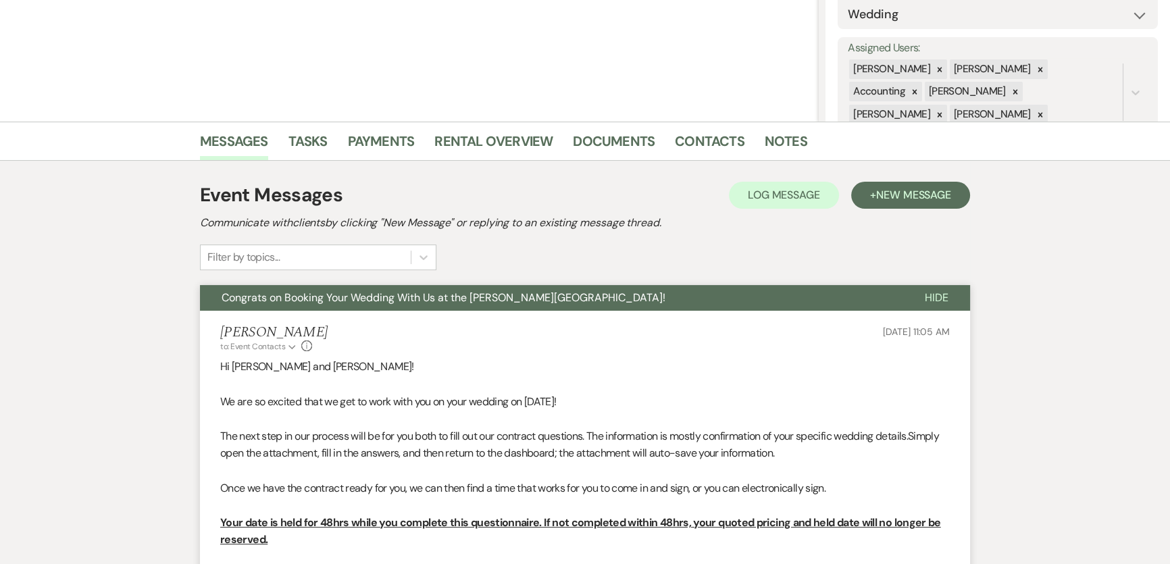
scroll to position [88, 0]
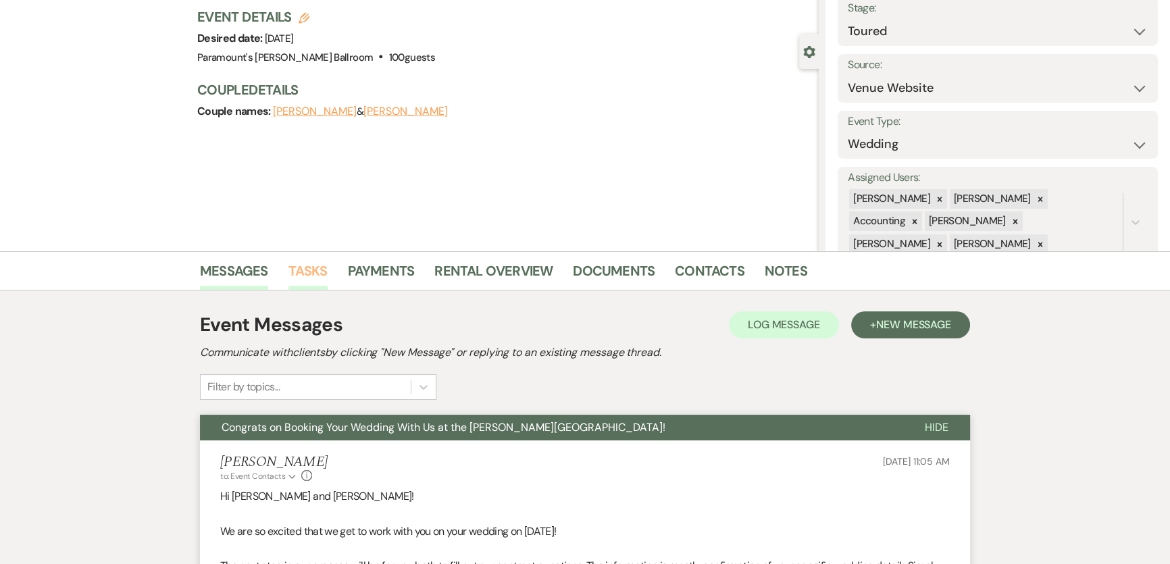
click at [317, 264] on link "Tasks" at bounding box center [308, 275] width 39 height 30
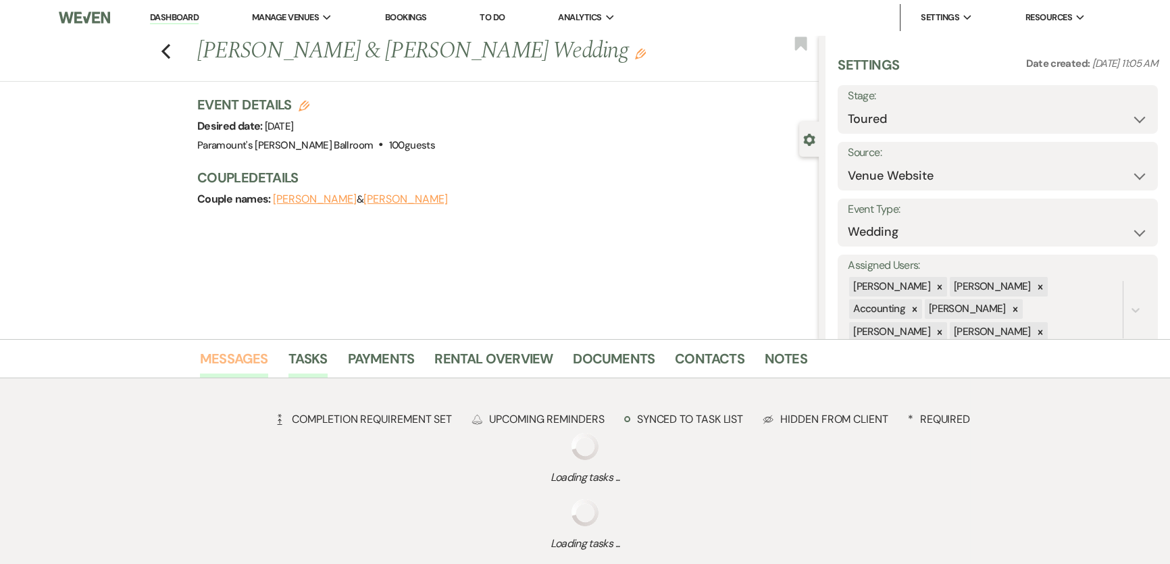
click at [227, 353] on link "Messages" at bounding box center [234, 363] width 68 height 30
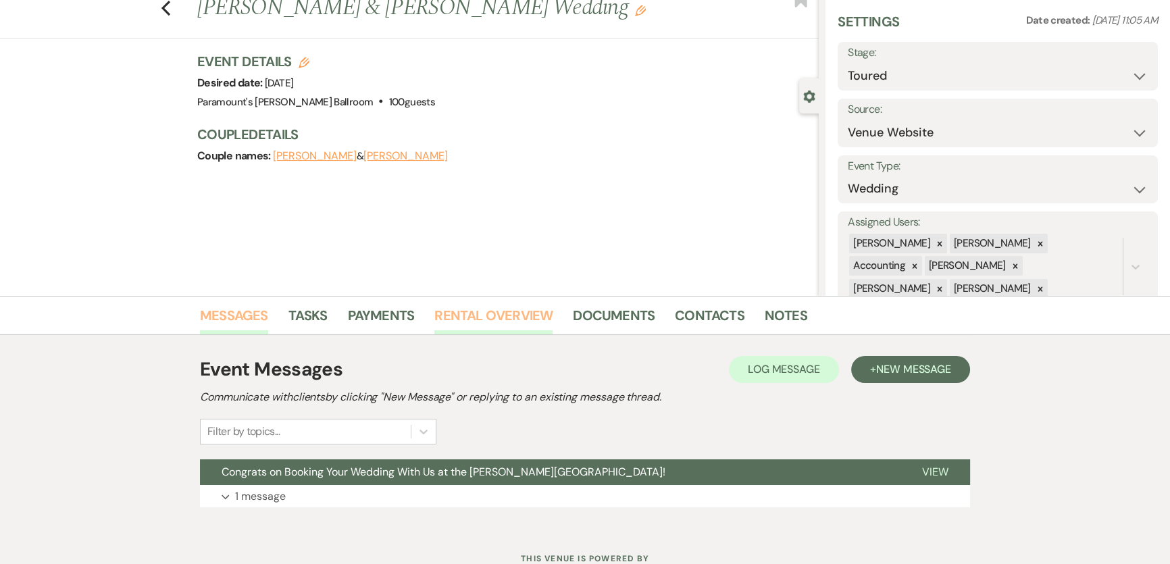
scroll to position [93, 0]
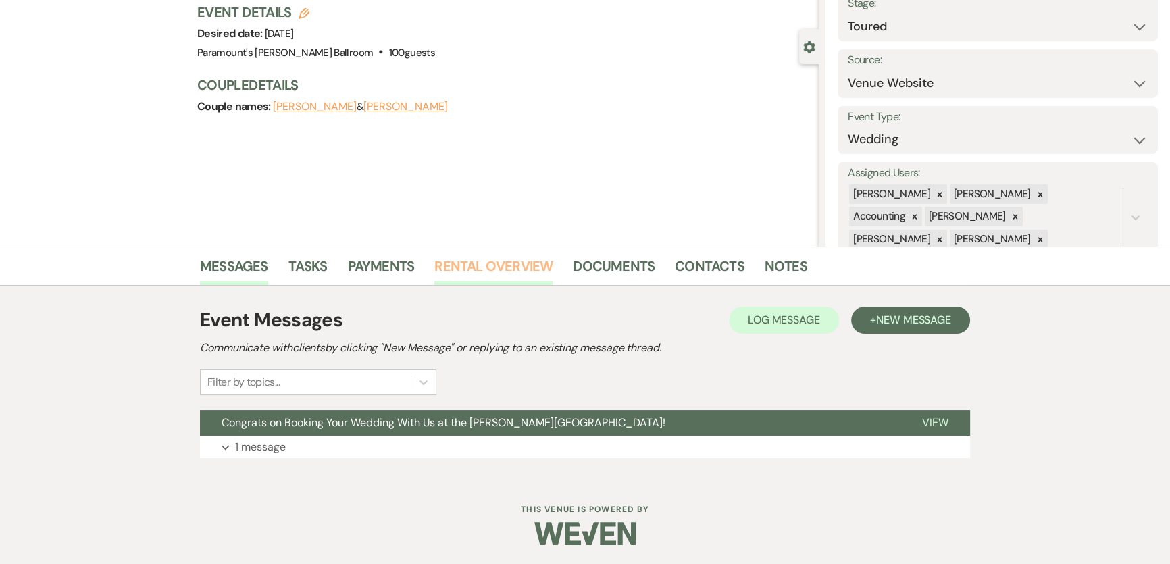
click at [479, 272] on link "Rental Overview" at bounding box center [494, 270] width 118 height 30
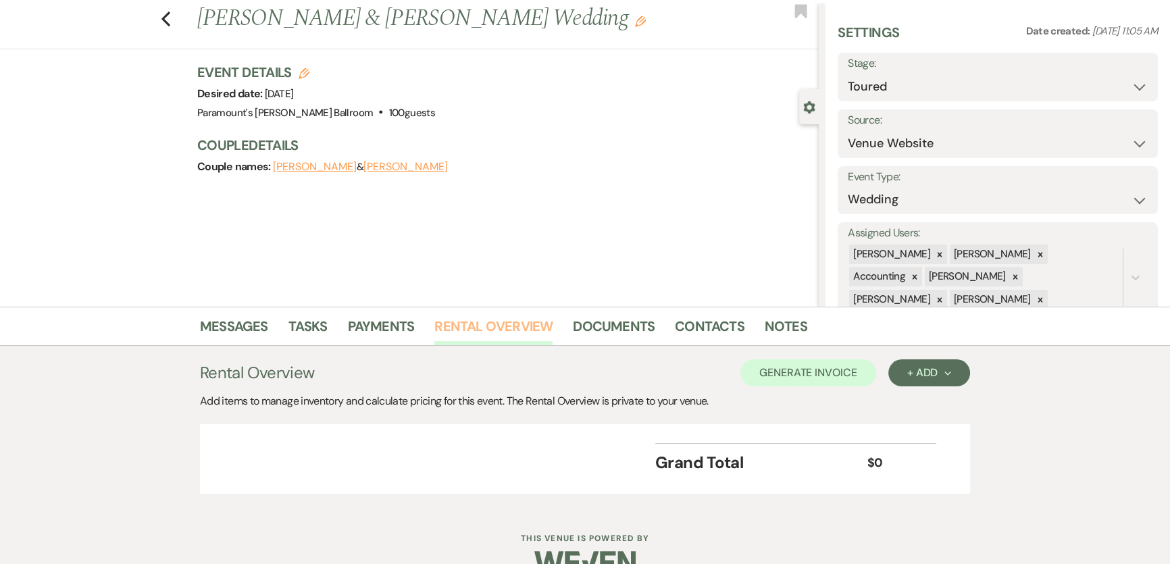
scroll to position [61, 0]
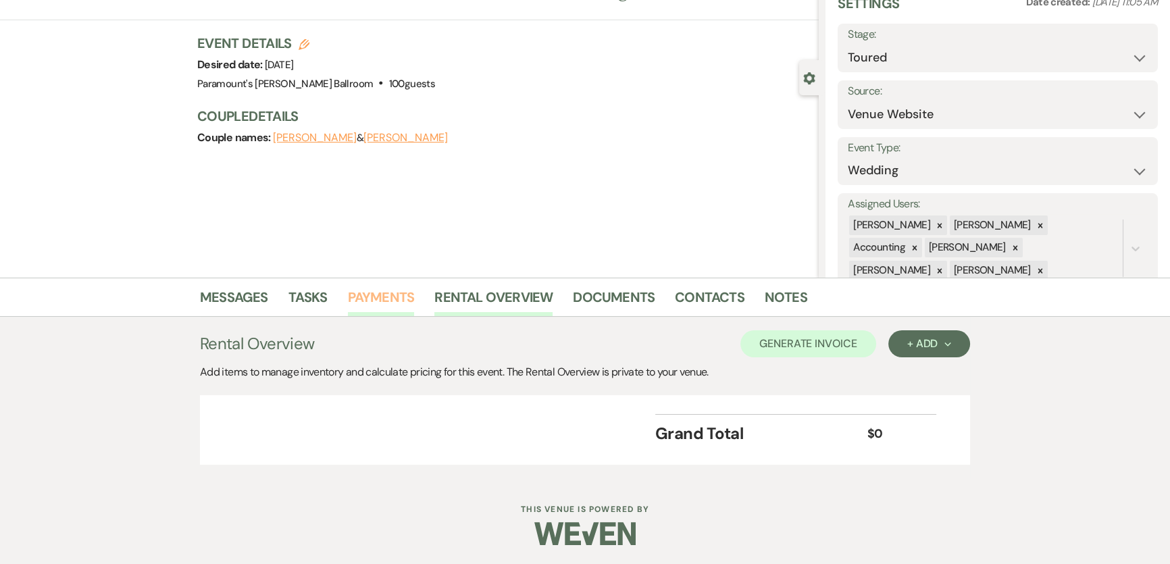
click at [374, 295] on link "Payments" at bounding box center [381, 302] width 67 height 30
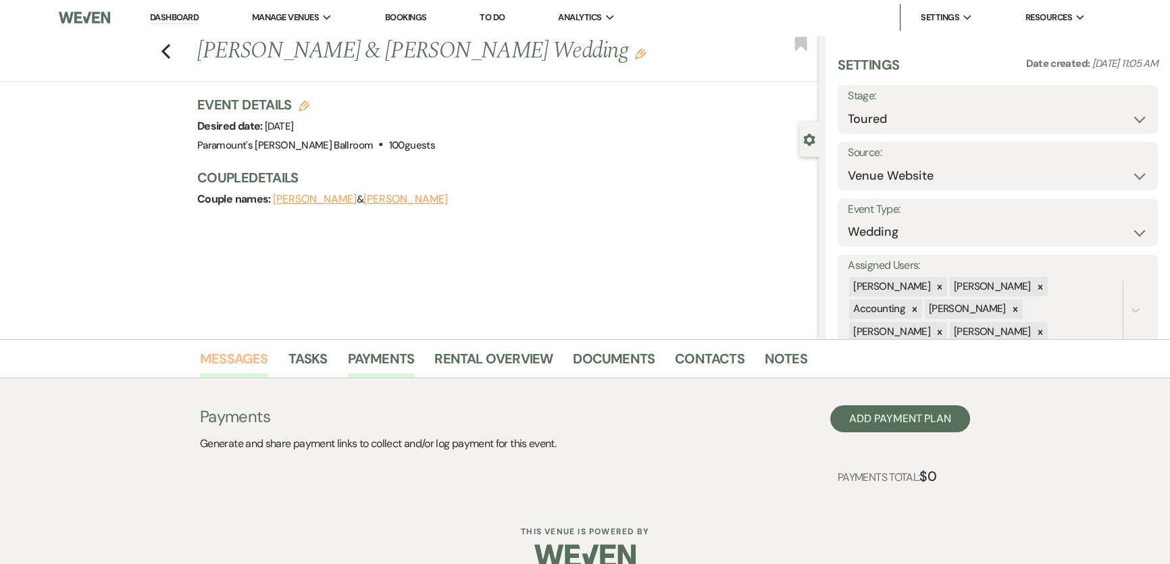
click at [251, 365] on link "Messages" at bounding box center [234, 363] width 68 height 30
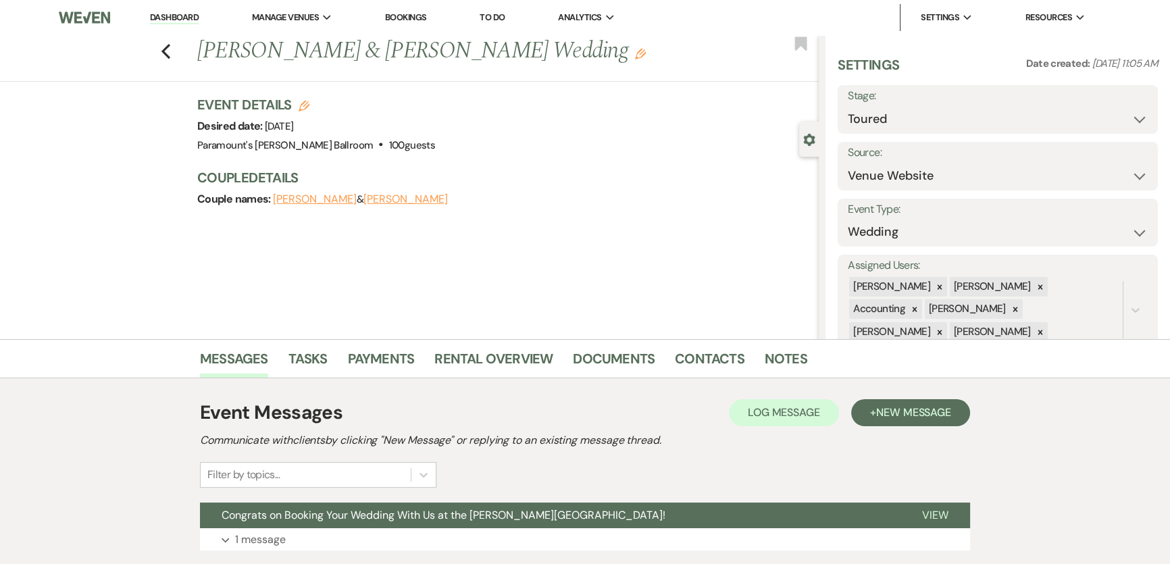
drag, startPoint x: 458, startPoint y: 289, endPoint x: 14, endPoint y: 108, distance: 479.3
click at [14, 108] on div "Previous [PERSON_NAME] & [PERSON_NAME] Wedding Edit Bookmark Gear Settings Sett…" at bounding box center [409, 187] width 819 height 304
click at [520, 197] on div "Couple names: [PERSON_NAME] & [PERSON_NAME]" at bounding box center [501, 199] width 608 height 19
click at [177, 22] on li "Dashboard" at bounding box center [174, 17] width 62 height 27
click at [176, 20] on link "Dashboard" at bounding box center [174, 17] width 49 height 13
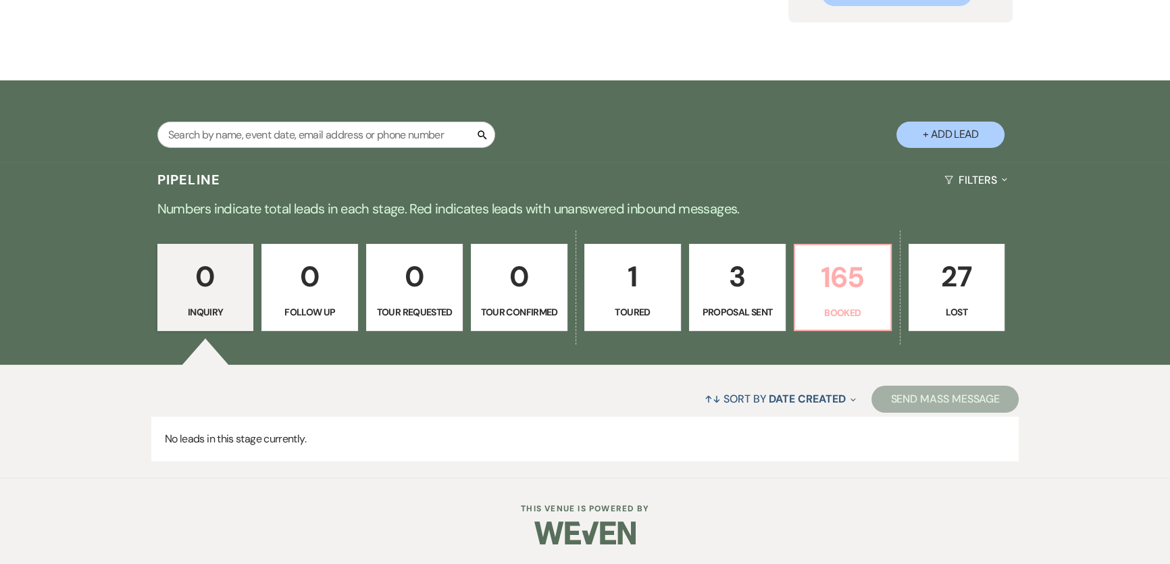
click at [824, 286] on p "165" at bounding box center [843, 277] width 79 height 45
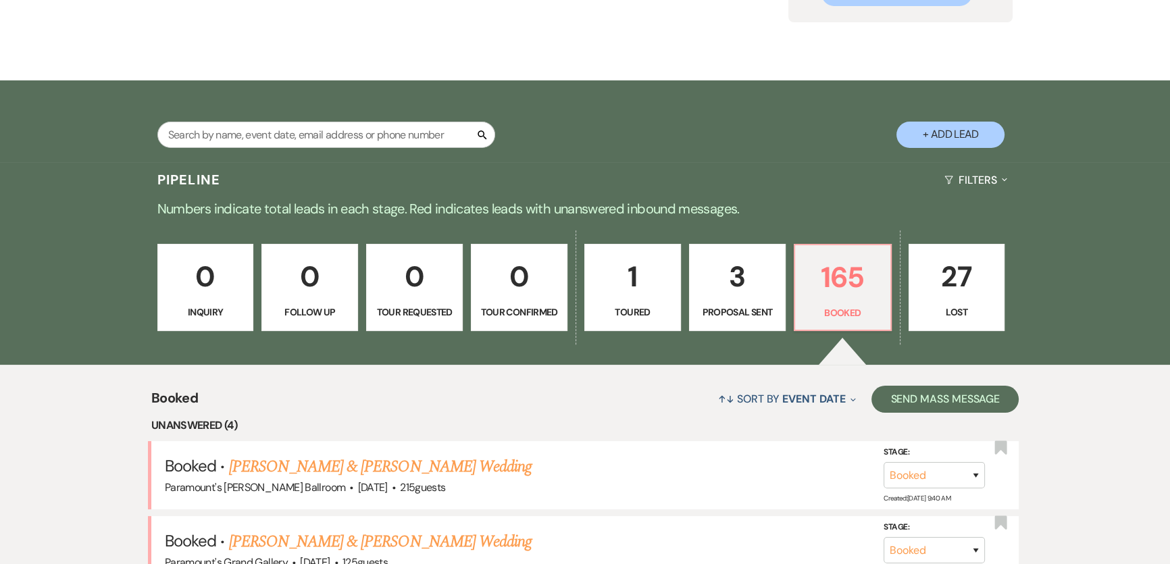
scroll to position [421, 0]
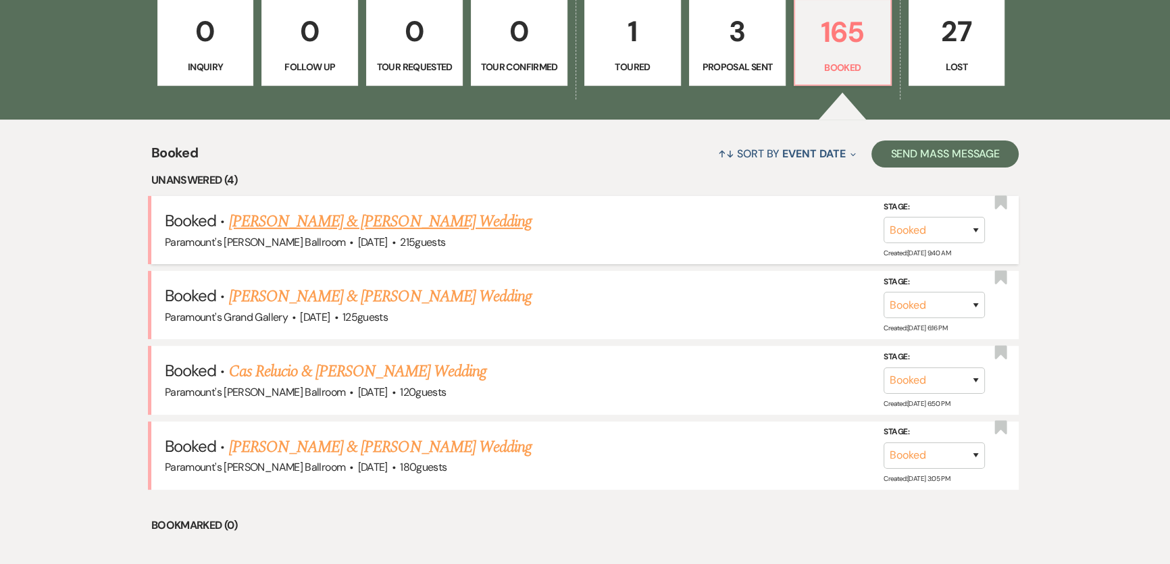
click at [301, 212] on link "[PERSON_NAME] & [PERSON_NAME] Wedding" at bounding box center [380, 221] width 303 height 24
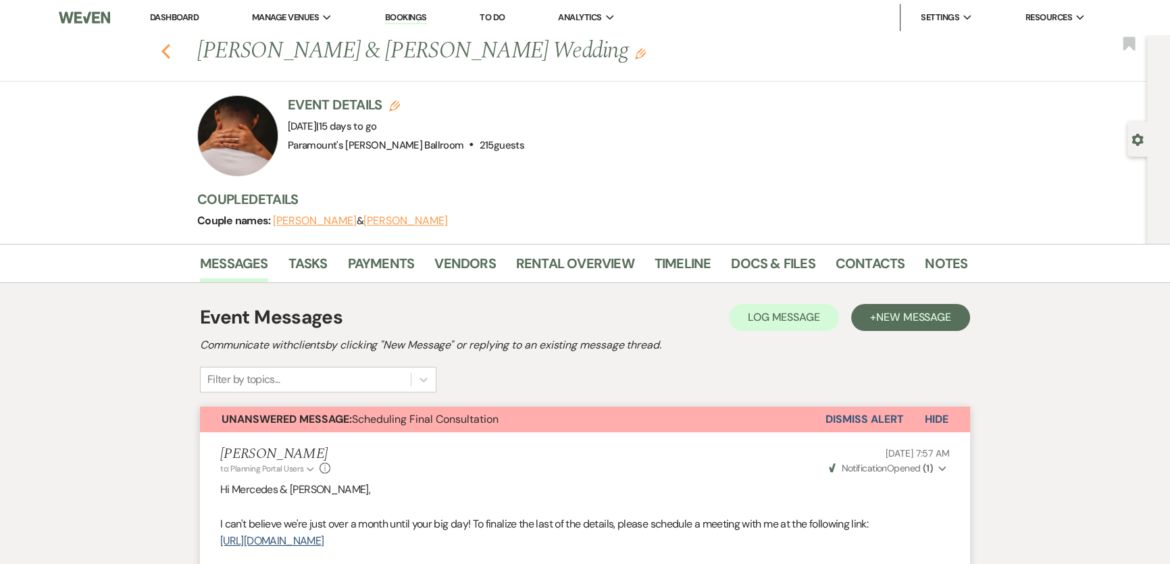
click at [170, 45] on use "button" at bounding box center [166, 51] width 9 height 15
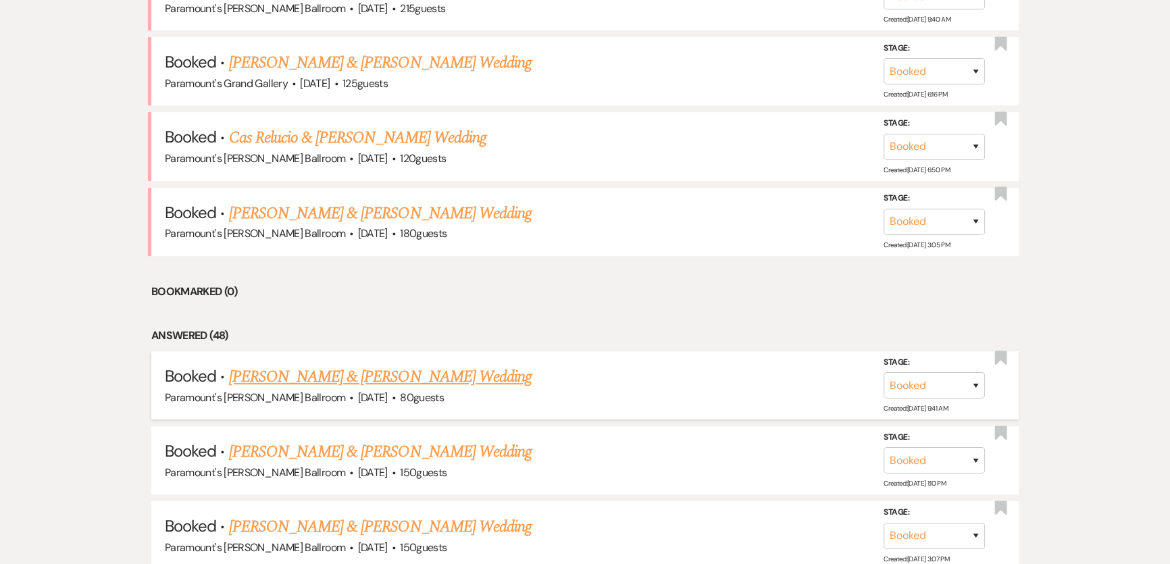
scroll to position [728, 0]
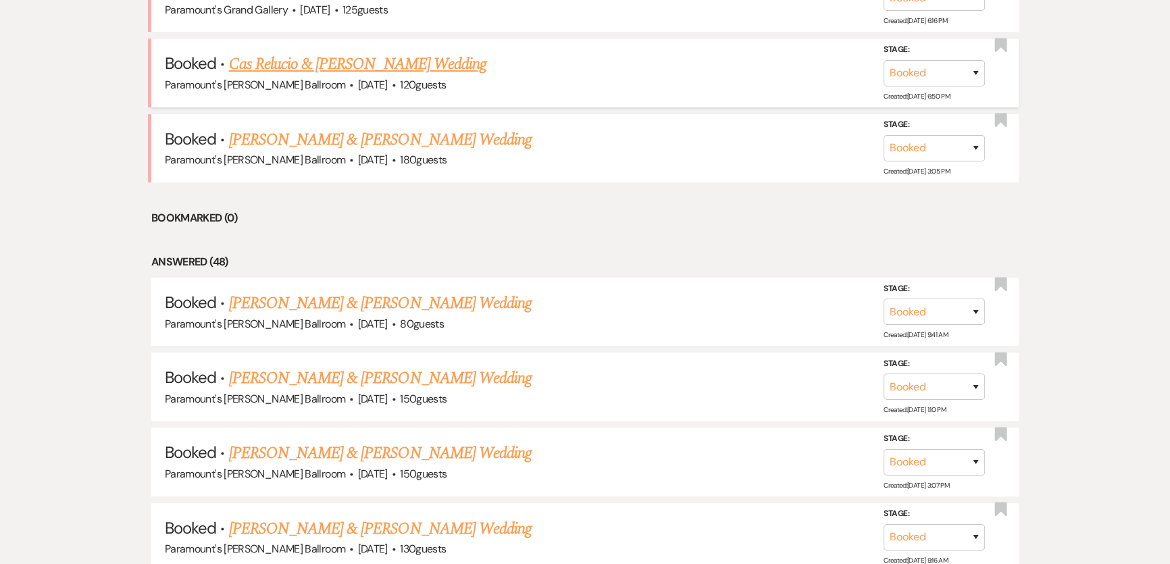
click at [277, 66] on link "Cas Relucio & [PERSON_NAME] Wedding" at bounding box center [357, 64] width 257 height 24
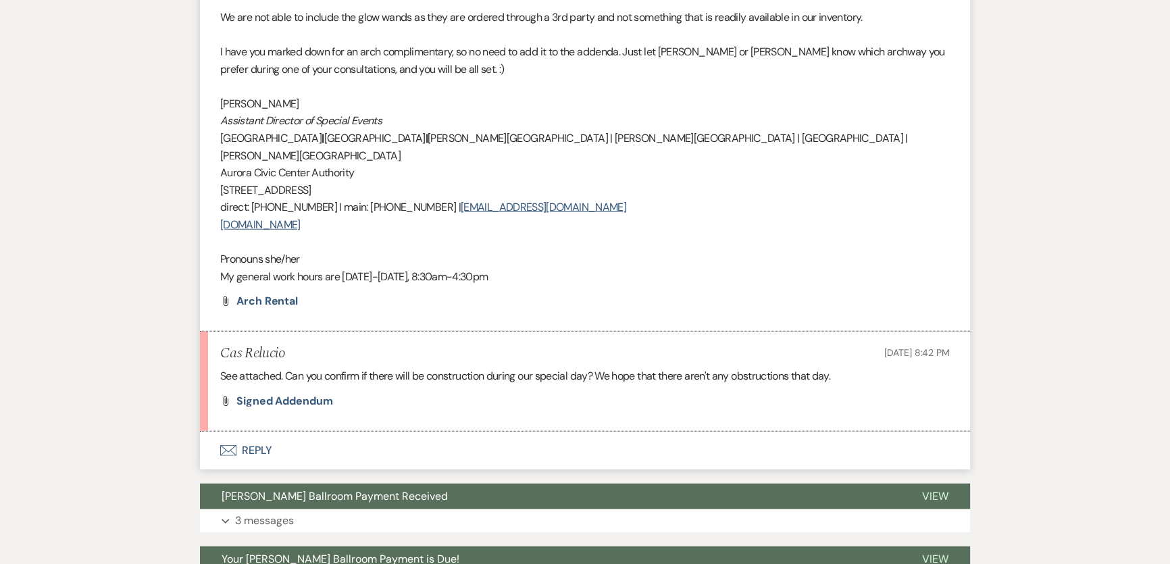
scroll to position [4681, 0]
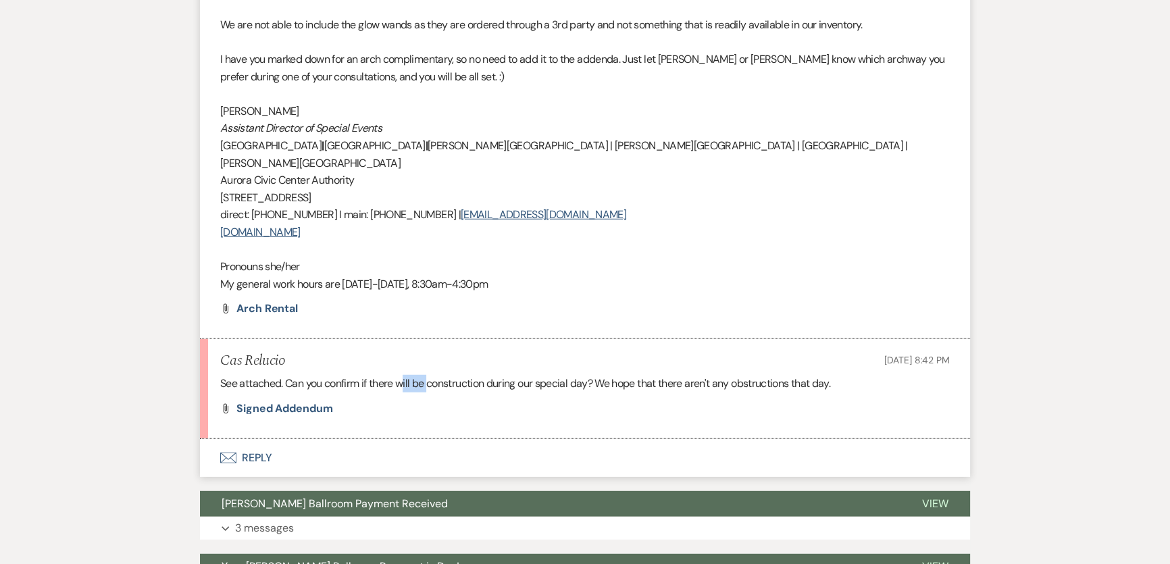
drag, startPoint x: 405, startPoint y: 270, endPoint x: 428, endPoint y: 282, distance: 26.0
click at [428, 375] on p "See attached. Can you confirm if there will be construction during our special …" at bounding box center [585, 384] width 730 height 18
click at [480, 403] on div "Attach File Signed Addendum" at bounding box center [585, 408] width 730 height 11
click at [279, 401] on span "Signed Addendum" at bounding box center [285, 408] width 97 height 14
click at [285, 439] on button "Envelope Reply" at bounding box center [585, 458] width 770 height 38
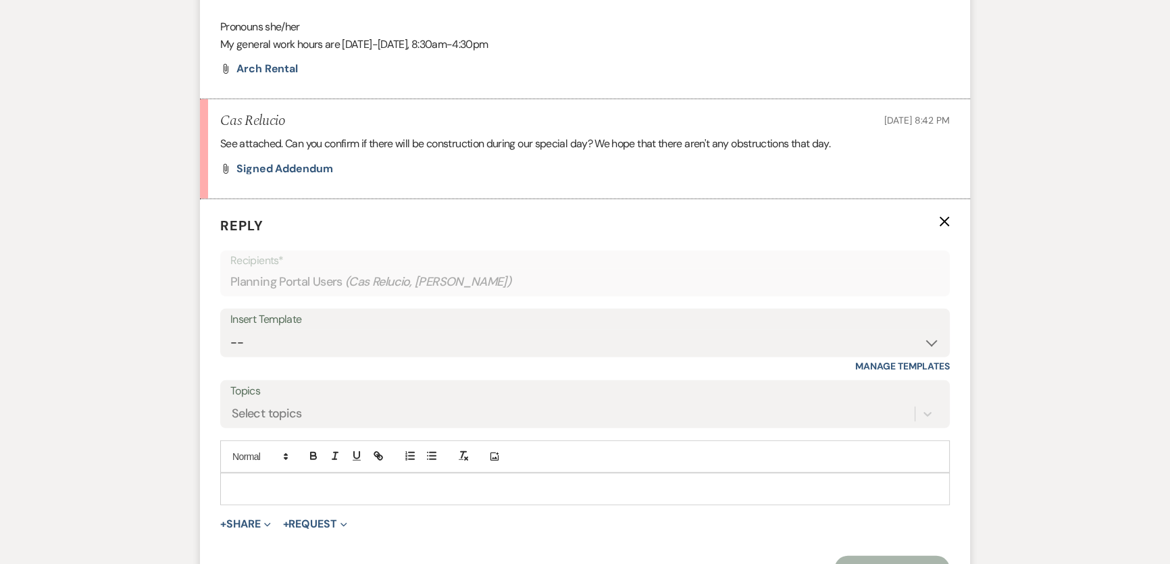
scroll to position [4931, 0]
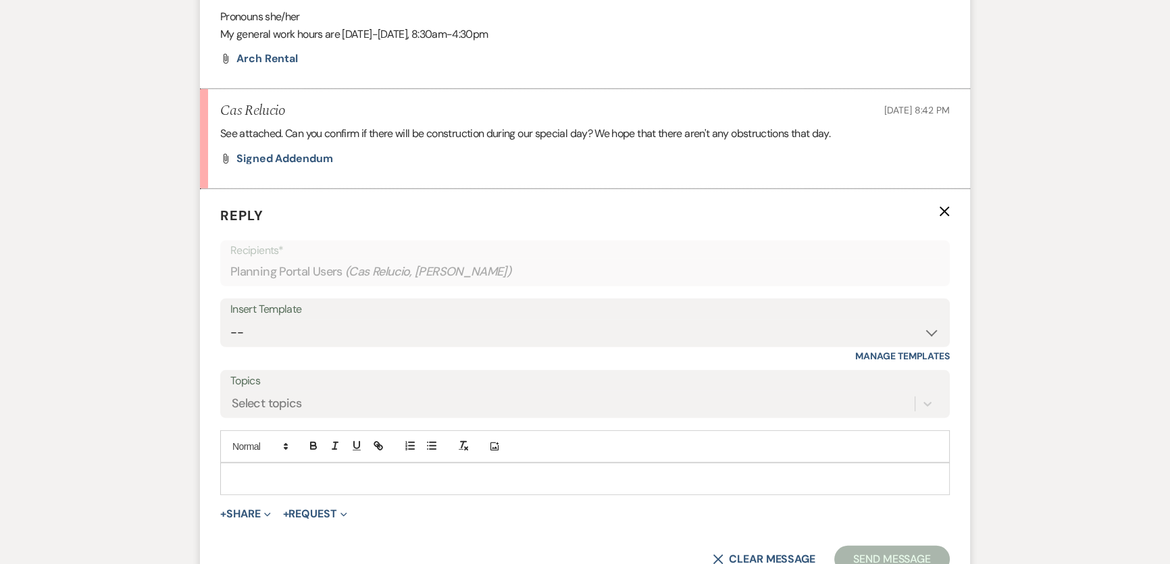
click at [307, 300] on div "Insert Template" at bounding box center [585, 310] width 710 height 20
click at [318, 320] on select "-- Weven Planning Portal Introduction (Booked Events) 6 Month Consultation 9 Mo…" at bounding box center [585, 333] width 710 height 26
select select "1491"
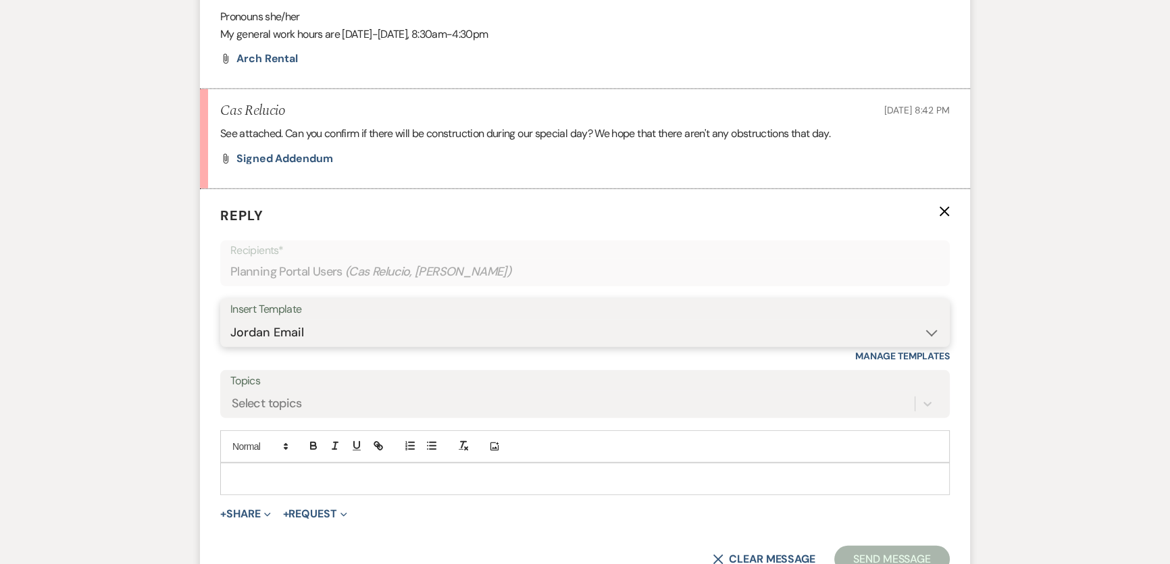
click at [230, 320] on select "-- Weven Planning Portal Introduction (Booked Events) 6 Month Consultation 9 Mo…" at bounding box center [585, 333] width 710 height 26
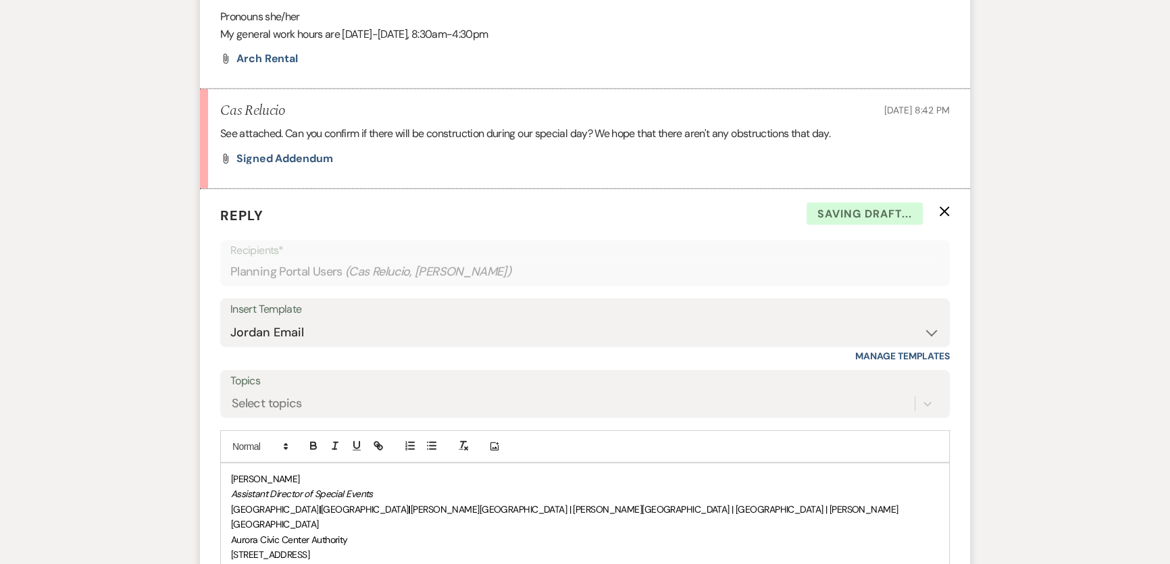
click at [231, 473] on span "[PERSON_NAME]" at bounding box center [265, 479] width 69 height 12
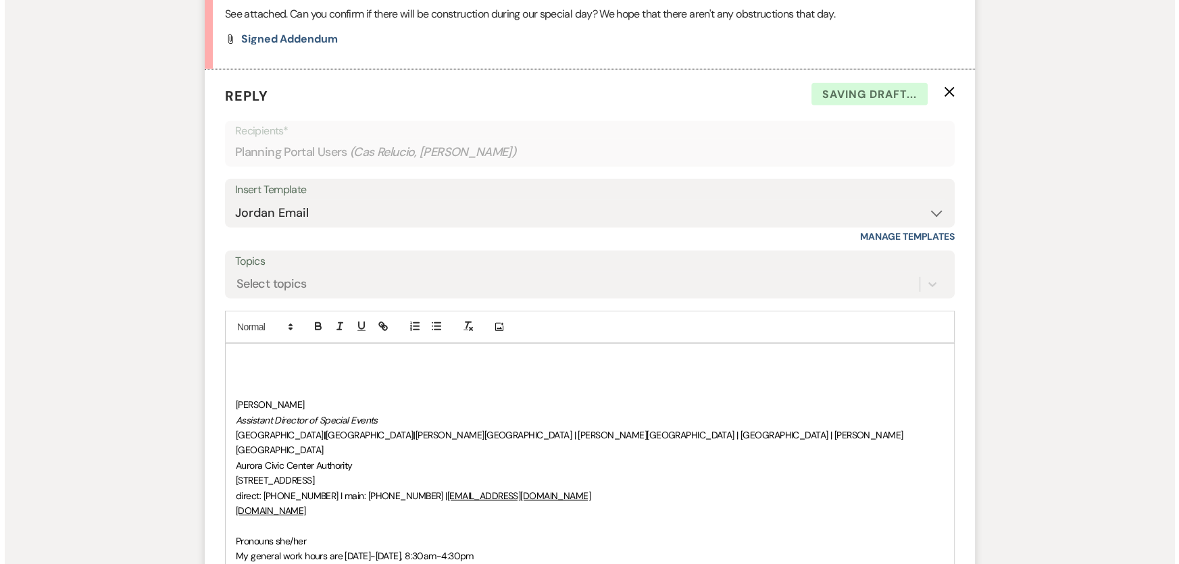
scroll to position [5237, 0]
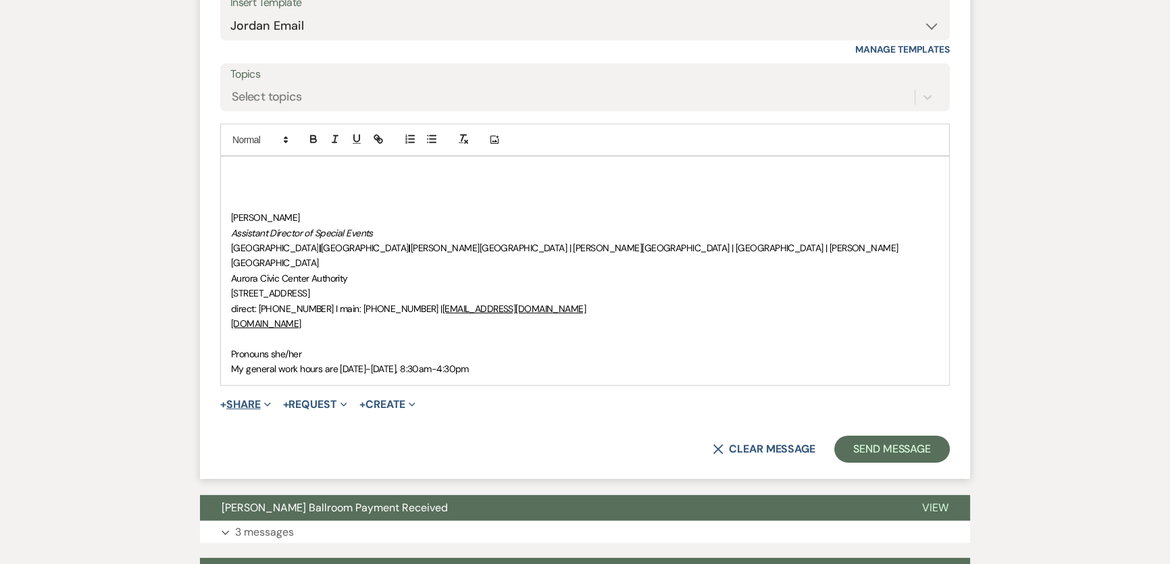
click at [257, 399] on button "+ Share Expand" at bounding box center [245, 404] width 51 height 11
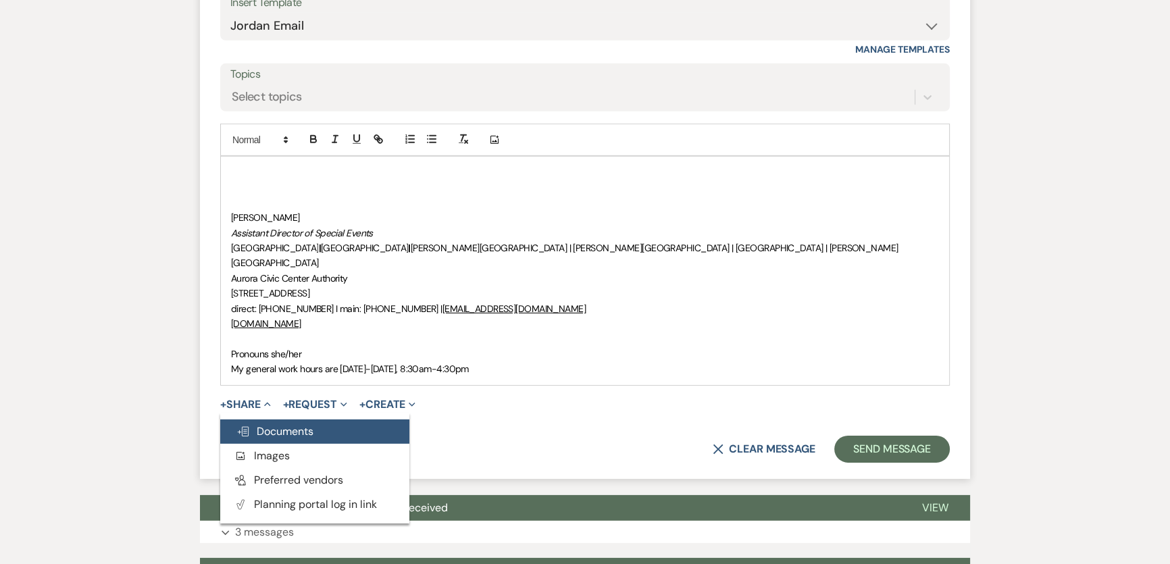
click at [276, 424] on span "Doc Upload Documents" at bounding box center [275, 431] width 77 height 14
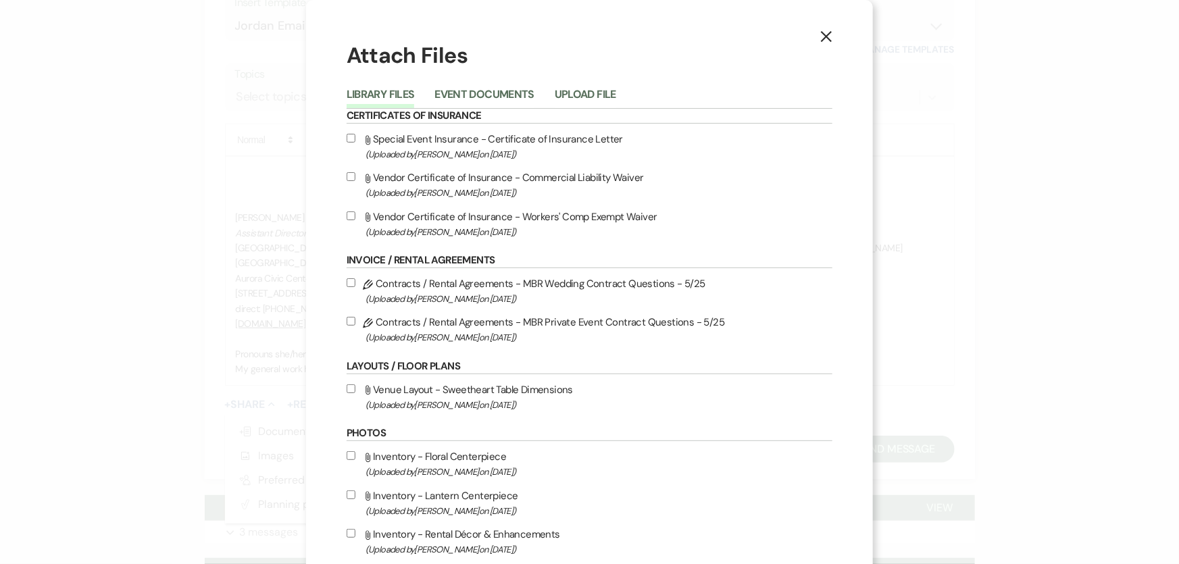
click at [513, 81] on div "Library Files Event Documents Upload File" at bounding box center [590, 94] width 486 height 28
click at [581, 89] on button "Upload File" at bounding box center [585, 98] width 61 height 19
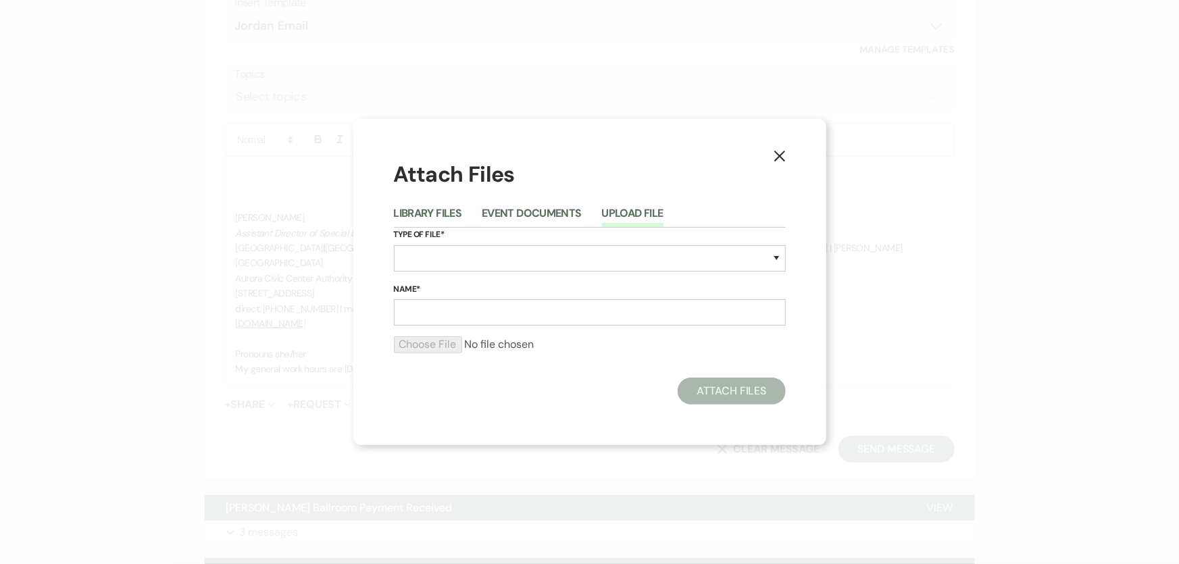
click at [513, 239] on label "Type of File*" at bounding box center [590, 235] width 392 height 15
click at [514, 252] on select "Special Event Insurance Vendor Certificate of Insurance Contracts / Rental Agre…" at bounding box center [590, 258] width 392 height 26
select select "10"
click at [394, 245] on select "Special Event Insurance Vendor Certificate of Insurance Contracts / Rental Agre…" at bounding box center [590, 258] width 392 height 26
click at [493, 320] on input "Name*" at bounding box center [590, 312] width 392 height 26
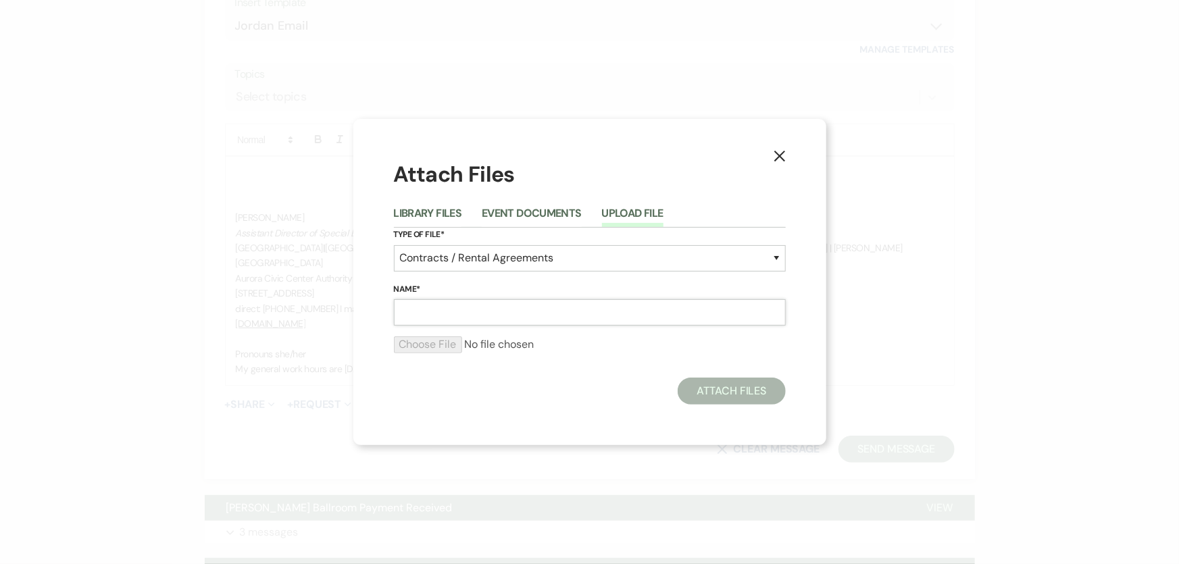
paste input "M260807 [PERSON_NAME] Wedding Contract Addenda [DATE] - Countersigned"
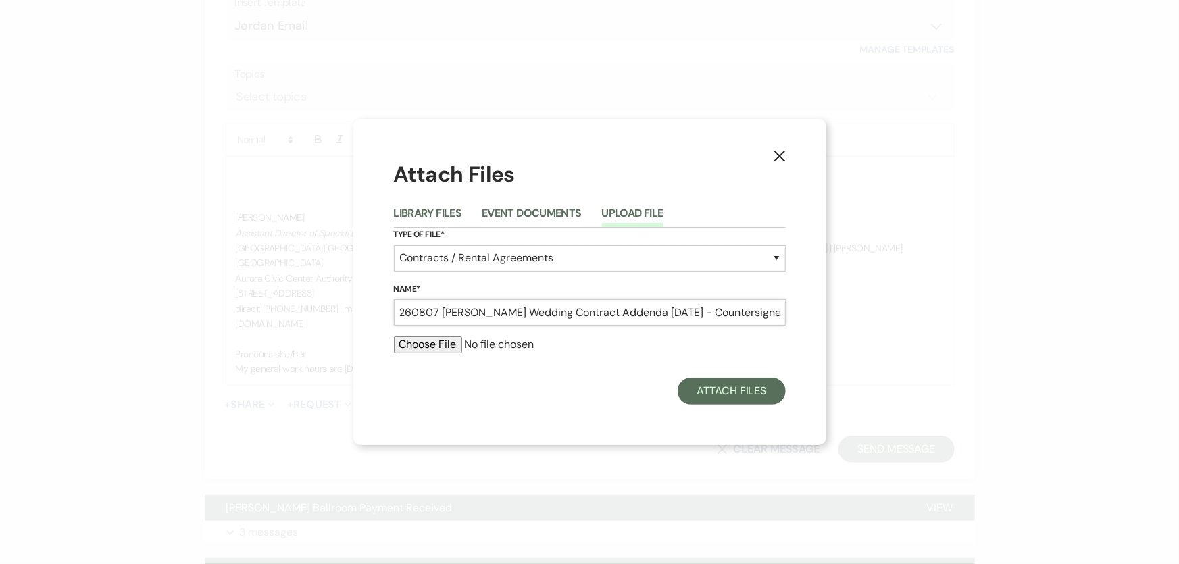
type input "M260807 [PERSON_NAME] Wedding Contract Addenda [DATE] - Countersigned"
click at [445, 347] on input "file" at bounding box center [590, 345] width 392 height 16
type input "C:\fakepath\M260807 [PERSON_NAME] Wedding Contract Addenda [DATE] - Countersign…"
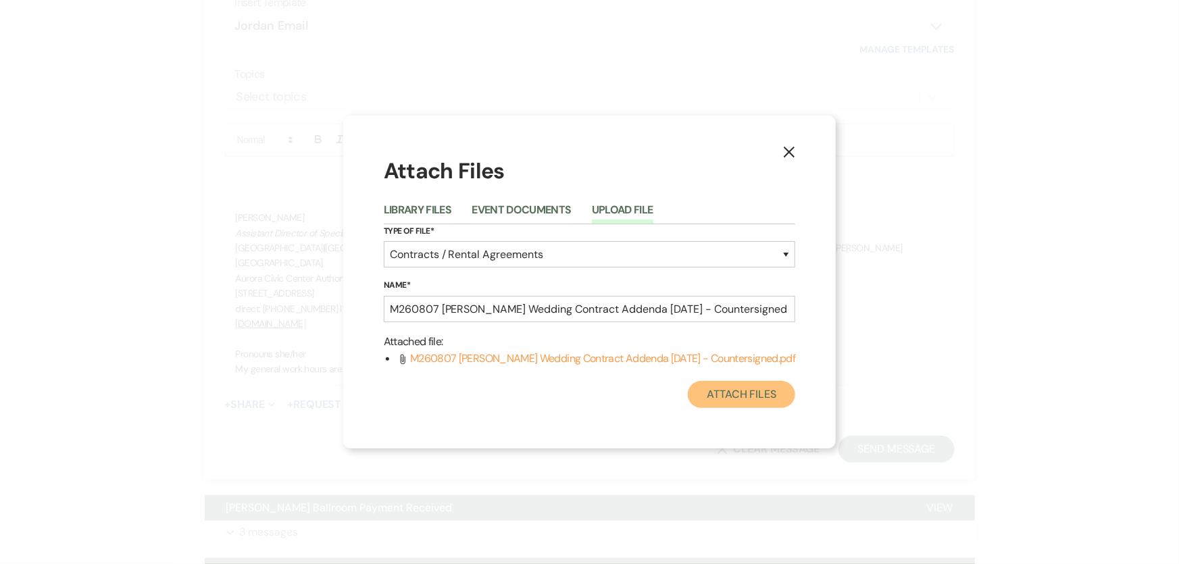
click at [714, 395] on button "Attach Files" at bounding box center [741, 394] width 107 height 27
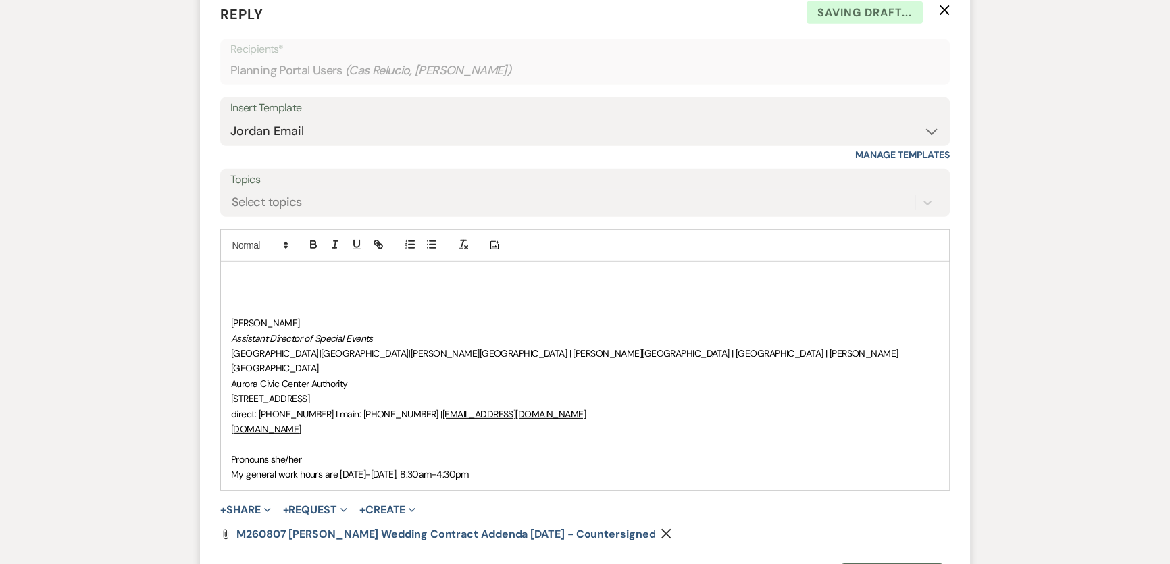
scroll to position [4992, 0]
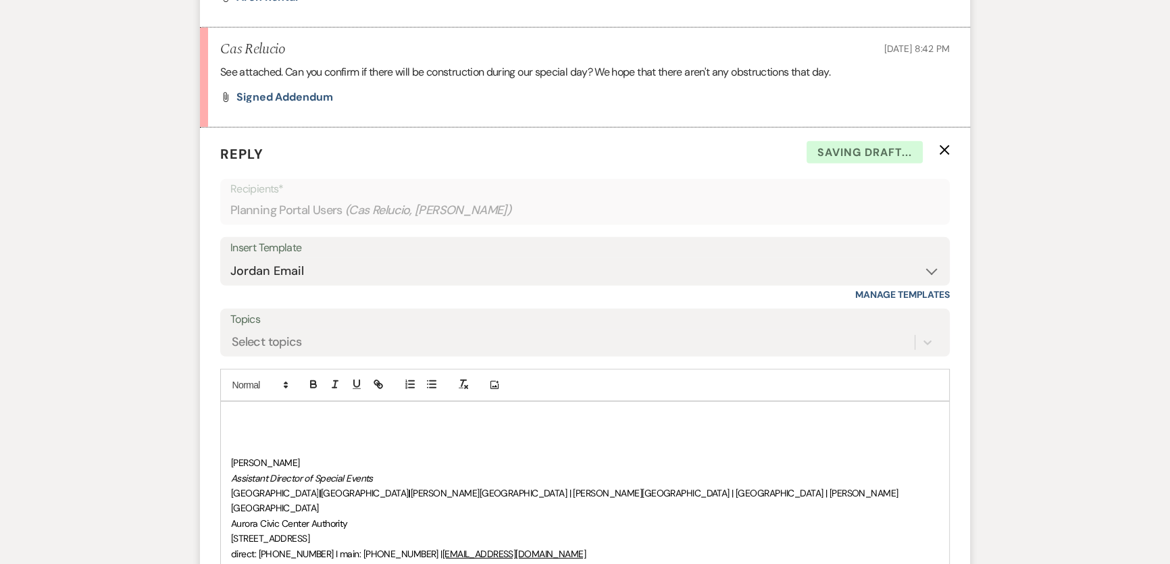
click at [266, 402] on div "[PERSON_NAME] Assistant Director of Special Events [GEOGRAPHIC_DATA] | [GEOGRAP…" at bounding box center [585, 516] width 728 height 228
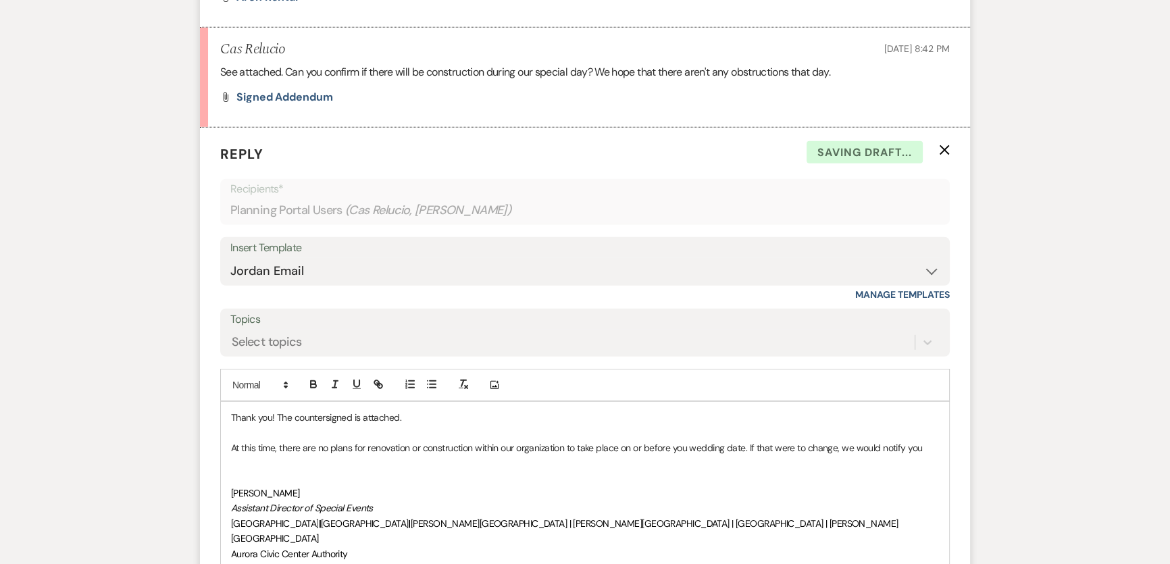
click at [683, 441] on p "At this time, there are no plans for renovation or construction within our orga…" at bounding box center [585, 448] width 708 height 15
click at [833, 455] on p at bounding box center [585, 462] width 708 height 15
drag, startPoint x: 504, startPoint y: 339, endPoint x: 522, endPoint y: 337, distance: 17.7
click at [520, 441] on p "At this time, there are no plans for renovation or construction within our orga…" at bounding box center [585, 448] width 708 height 15
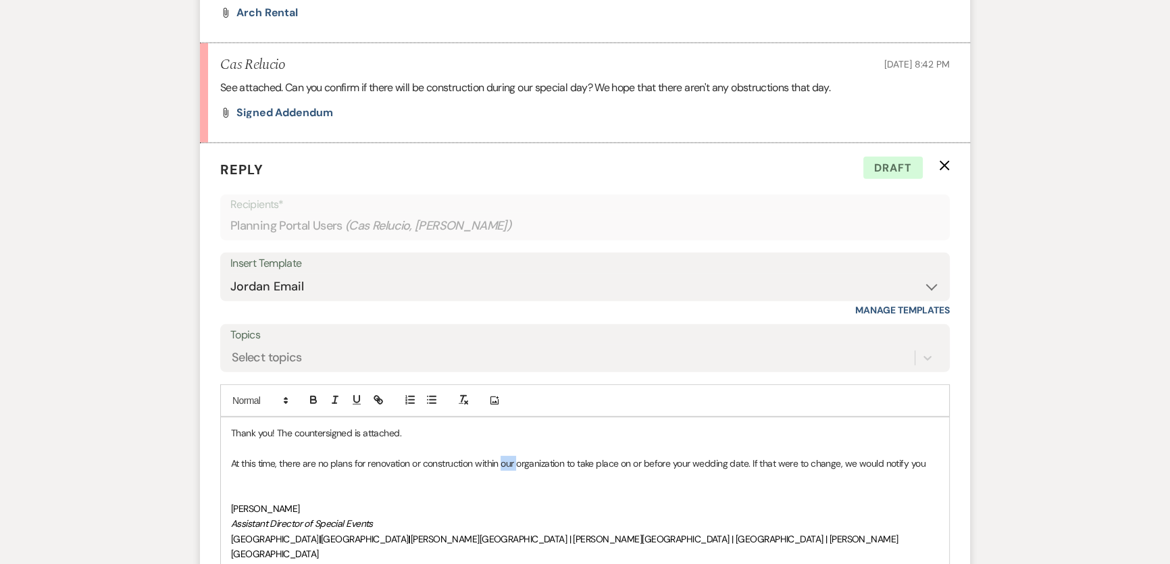
scroll to position [5160, 0]
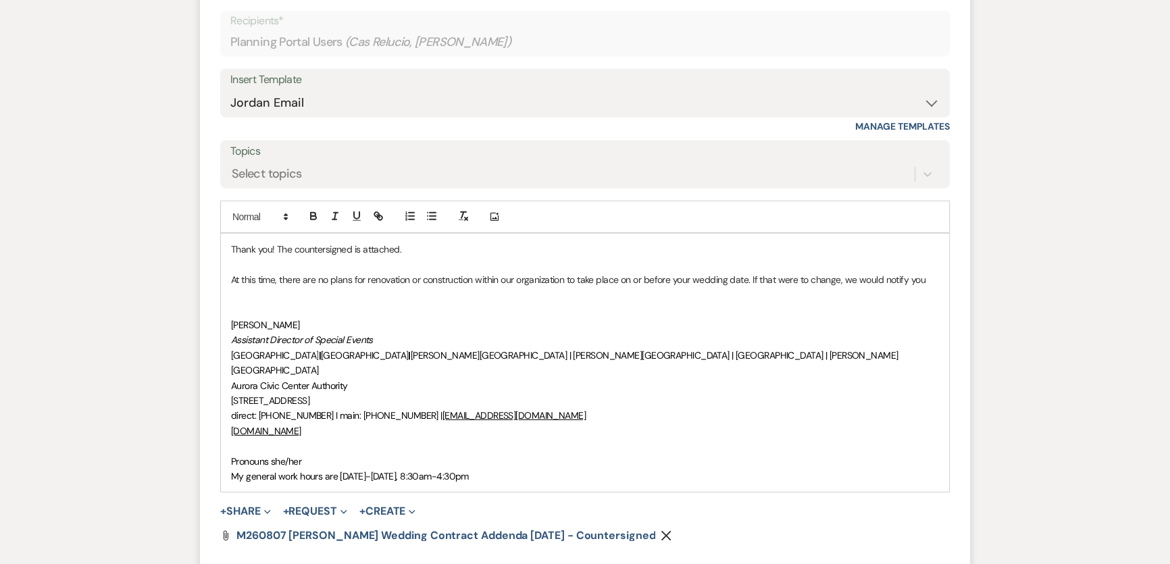
click at [612, 318] on p "[PERSON_NAME]" at bounding box center [585, 325] width 708 height 15
click at [412, 272] on p "At this time, there are no plans for renovation or construction within our orga…" at bounding box center [585, 279] width 708 height 15
click at [633, 272] on p "At this time, there are no plans for renovation or construction within our orga…" at bounding box center [585, 279] width 708 height 15
drag, startPoint x: 518, startPoint y: 171, endPoint x: 537, endPoint y: 170, distance: 18.3
click at [566, 272] on p "At this time, there are no plans for renovation or construction within our orga…" at bounding box center [585, 279] width 708 height 15
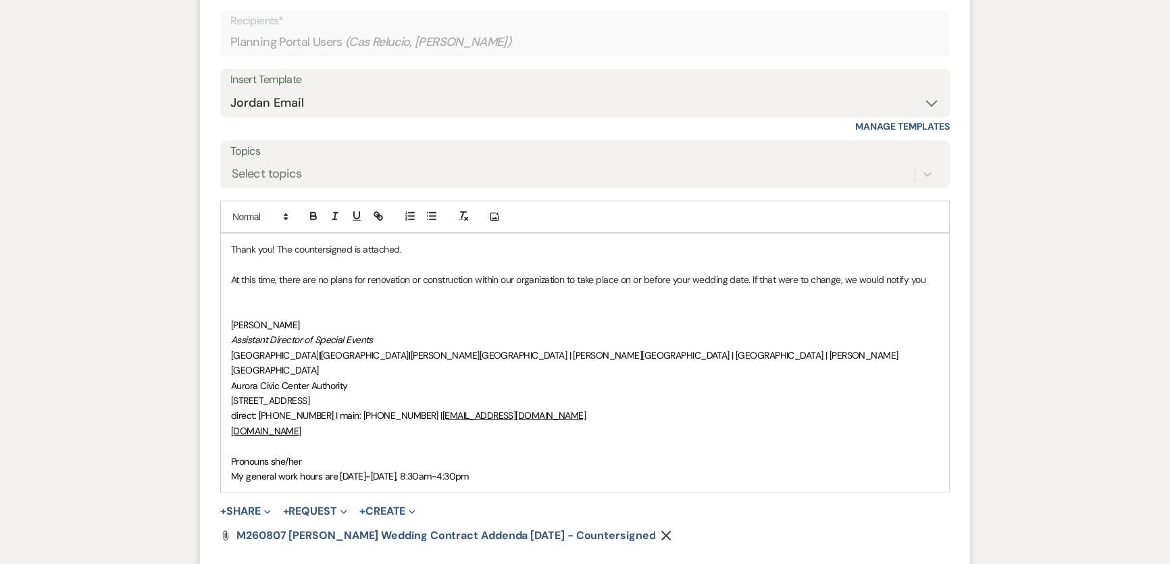
click at [488, 272] on p "At this time, there are no plans for renovation or construction within our orga…" at bounding box center [585, 279] width 708 height 15
drag, startPoint x: 504, startPoint y: 174, endPoint x: 568, endPoint y: 177, distance: 64.3
click at [568, 272] on p "At this time, there are no plans for renovation or construction within our orga…" at bounding box center [585, 279] width 708 height 15
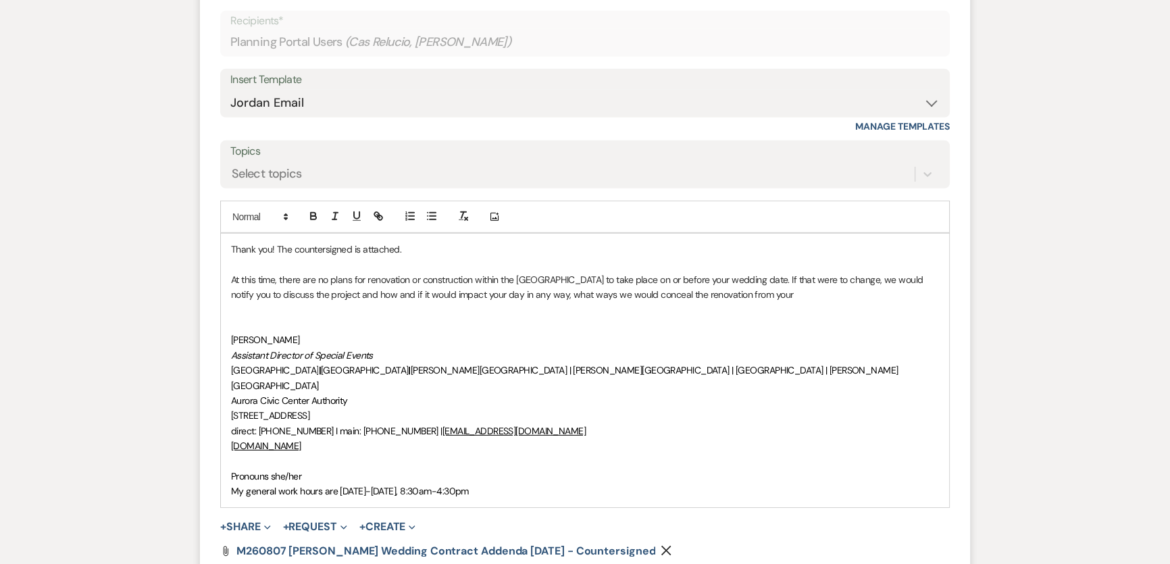
click at [563, 272] on p "At this time, there are no plans for renovation or construction within the [GEO…" at bounding box center [585, 287] width 708 height 30
click at [541, 272] on p "At this time, there are no plans for renovation or construction within the [GEO…" at bounding box center [585, 287] width 708 height 30
click at [547, 272] on p "At this time, there are no plans for renovation or construction within the [GEO…" at bounding box center [585, 287] width 708 height 30
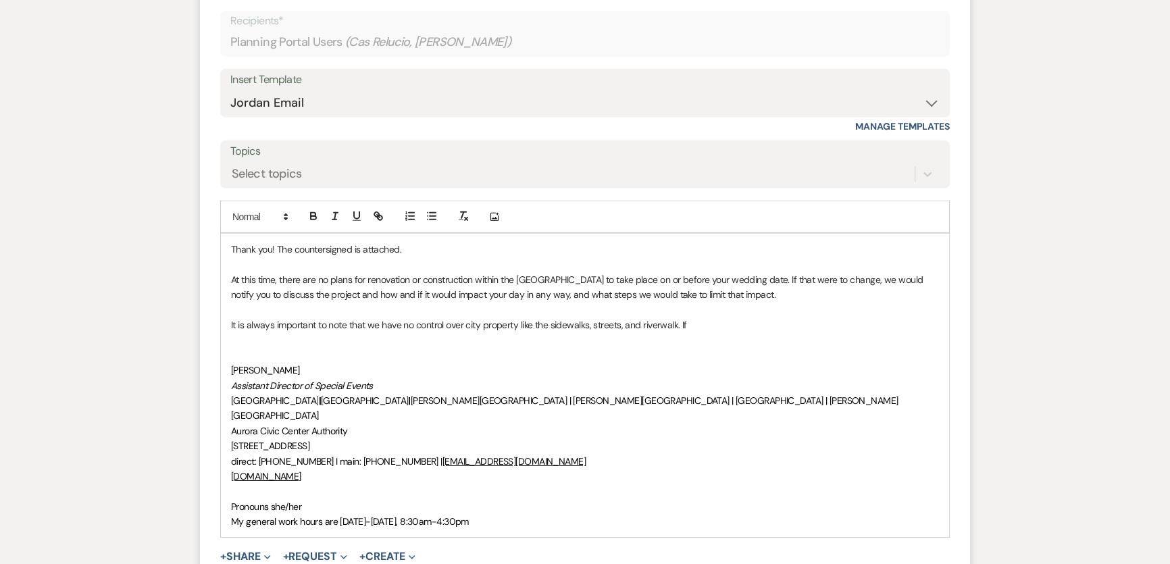
click at [662, 318] on p "It is always important to note that we have no control over city property like …" at bounding box center [585, 325] width 708 height 15
click at [659, 318] on p "It is always important to note that we have no control over city property like …" at bounding box center [585, 325] width 708 height 15
click at [710, 318] on p "It is always important to note that we have no control over city property like …" at bounding box center [585, 325] width 708 height 15
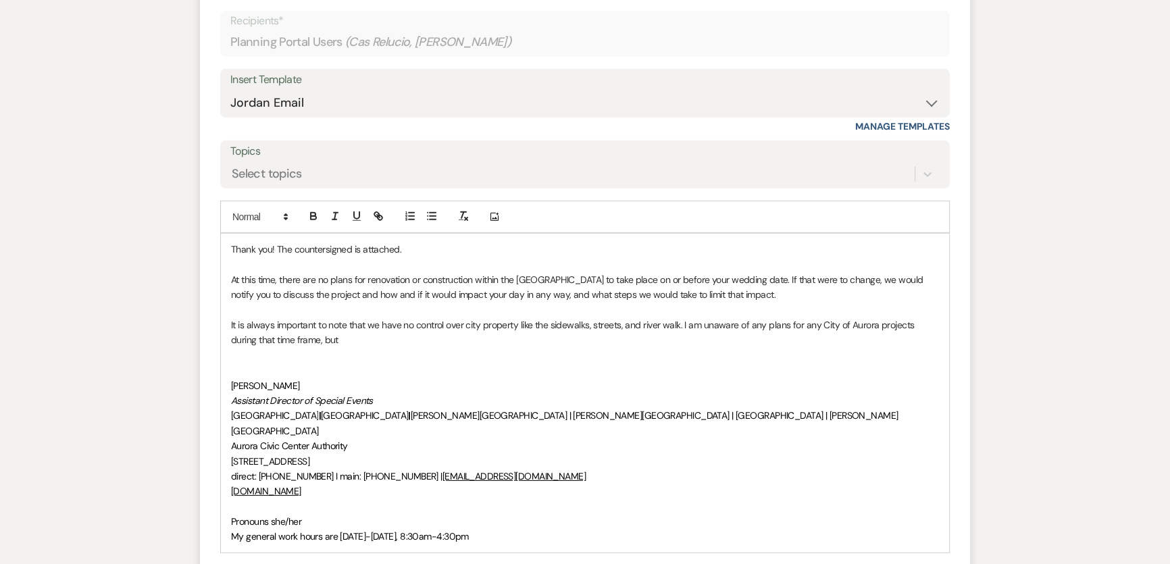
click at [496, 318] on p "It is always important to note that we have no control over city property like …" at bounding box center [585, 333] width 708 height 30
click at [532, 318] on p "It is always important to note that we have no control over city property like …" at bounding box center [585, 333] width 708 height 30
click at [518, 318] on p "It is always important to note that we have no control over city property like …" at bounding box center [585, 333] width 708 height 30
click at [656, 318] on p "It is always important to note that we have no control over city property like …" at bounding box center [585, 333] width 708 height 30
click at [716, 318] on p "It is always important to note that we have no control over city property like …" at bounding box center [585, 333] width 708 height 30
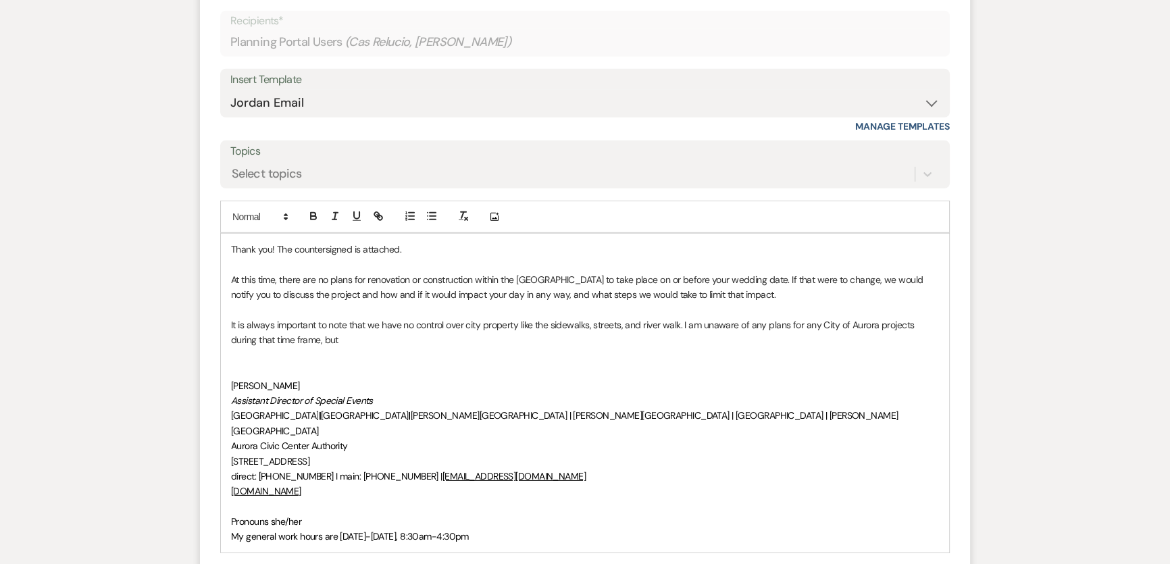
click at [676, 318] on p "It is always important to note that we have no control over city property like …" at bounding box center [585, 333] width 708 height 30
click at [733, 318] on p "It is always important to note that we have no control over city property like …" at bounding box center [585, 333] width 708 height 30
drag, startPoint x: 334, startPoint y: 232, endPoint x: 325, endPoint y: 230, distance: 8.9
click at [325, 318] on p "It is always important to note that we have no control over city property like …" at bounding box center [585, 333] width 708 height 30
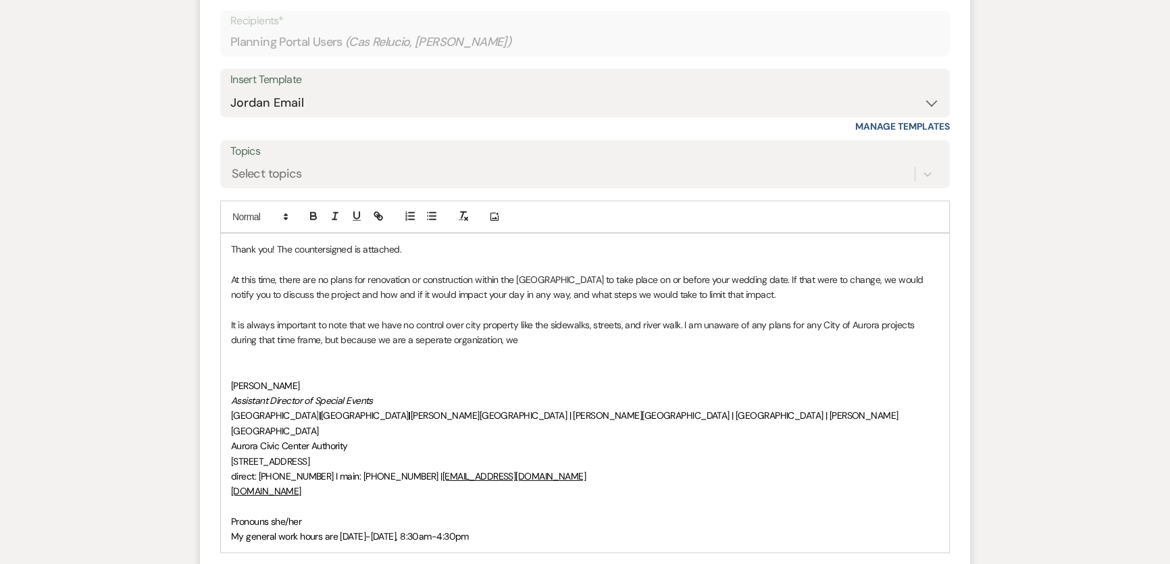
click at [409, 318] on p "It is always important to note that we have no control over city property like …" at bounding box center [585, 333] width 708 height 30
click at [551, 318] on p "It is always important to note that we have no control over city property like …" at bounding box center [585, 333] width 708 height 30
drag, startPoint x: 689, startPoint y: 237, endPoint x: 95, endPoint y: 207, distance: 594.1
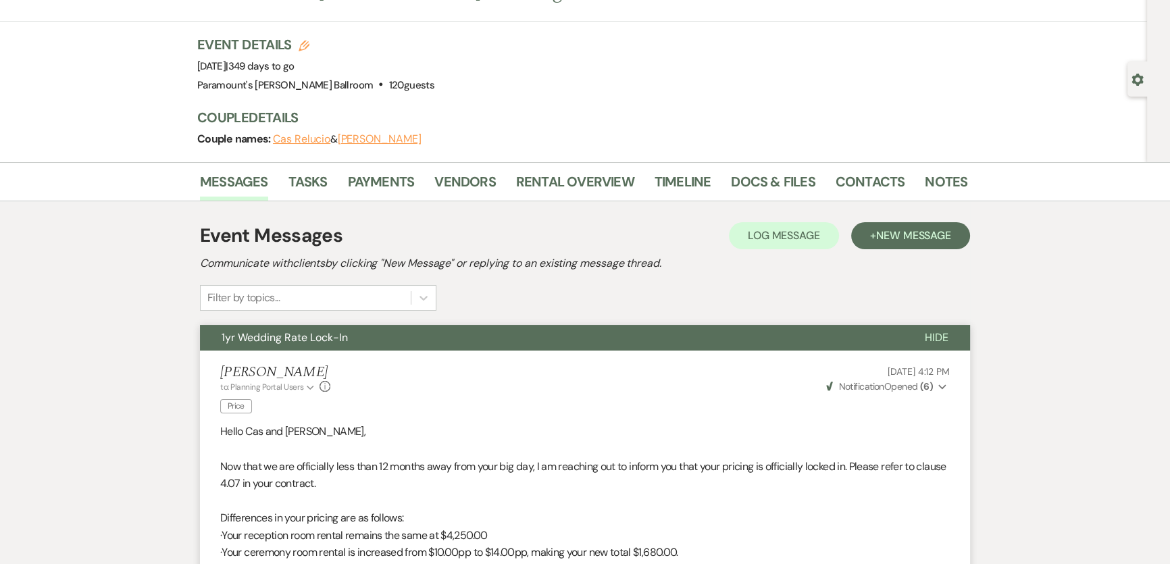
scroll to position [0, 0]
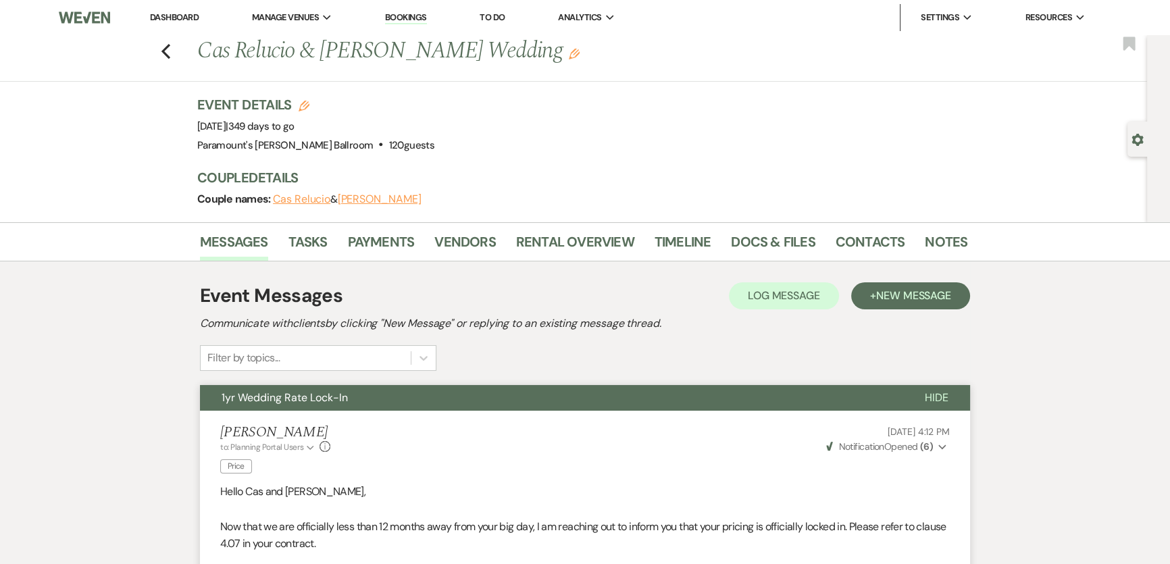
click at [176, 18] on link "Dashboard" at bounding box center [174, 16] width 49 height 11
